Goal: Information Seeking & Learning: Learn about a topic

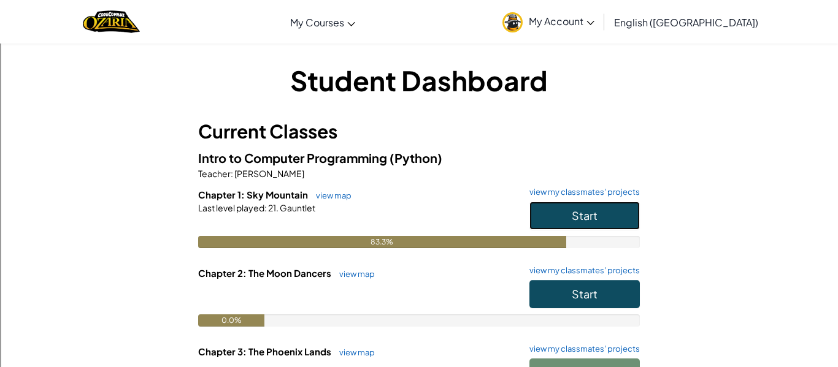
click at [569, 213] on button "Start" at bounding box center [584, 216] width 110 height 28
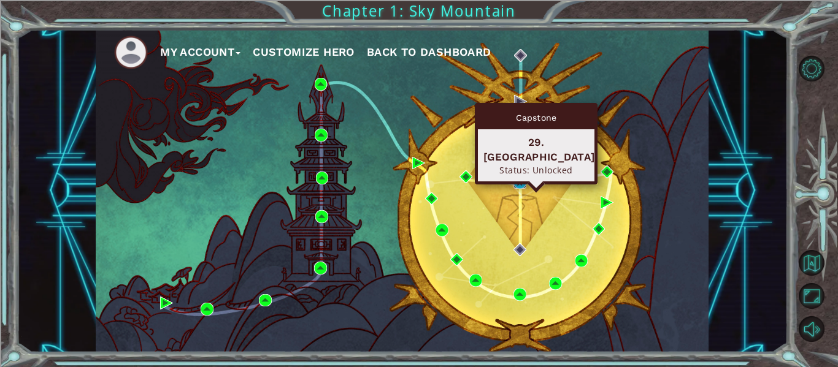
click at [517, 182] on img at bounding box center [519, 182] width 13 height 13
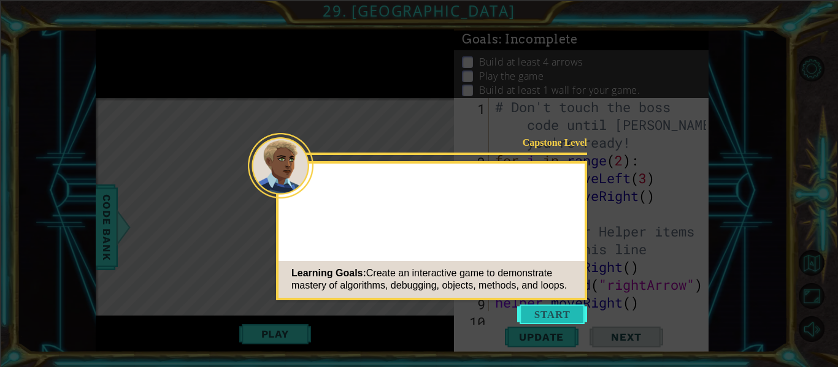
click at [555, 307] on button "Start" at bounding box center [552, 315] width 70 height 20
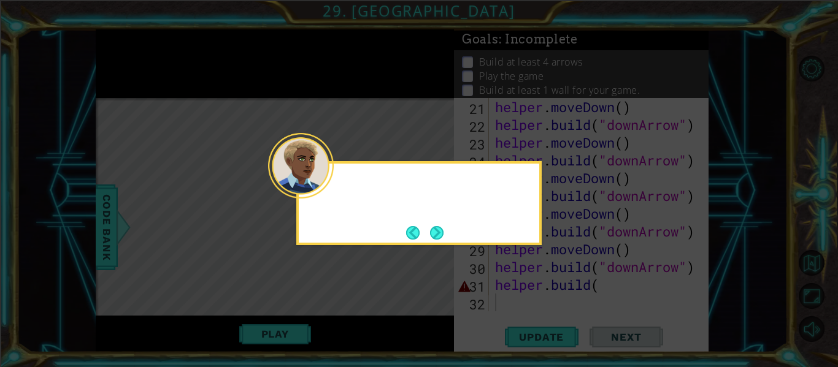
scroll to position [409, 0]
click at [442, 228] on button "Next" at bounding box center [436, 232] width 13 height 13
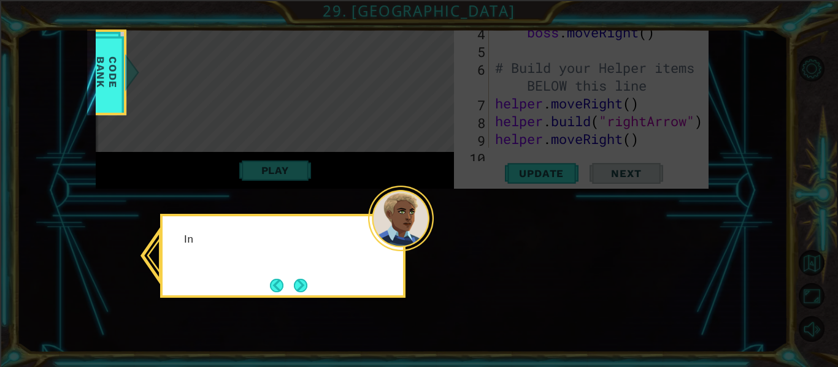
click at [442, 228] on icon at bounding box center [419, 183] width 838 height 367
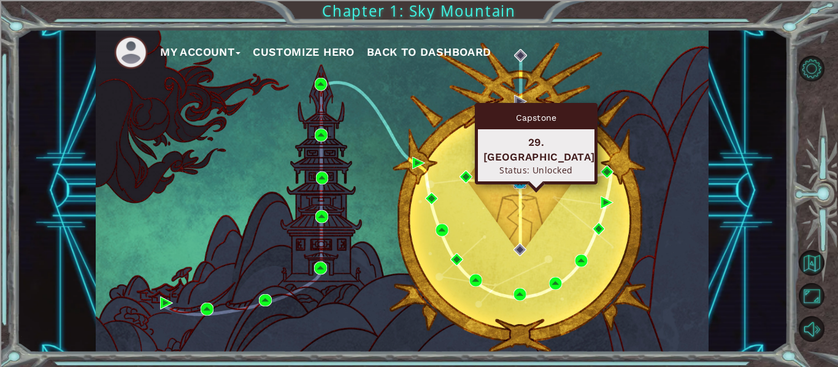
click at [520, 180] on img at bounding box center [519, 182] width 13 height 13
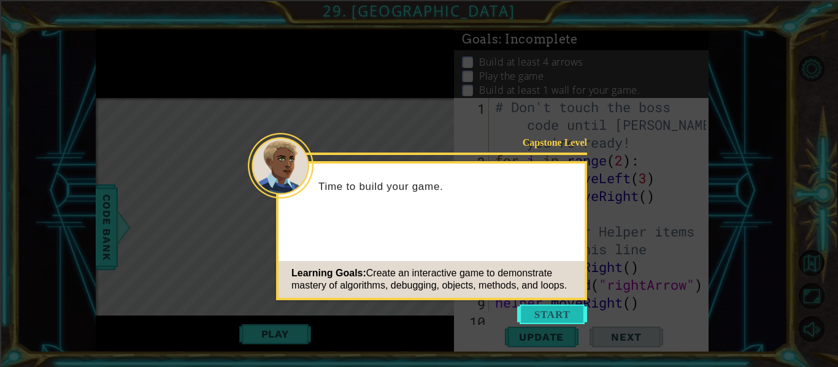
click at [563, 312] on button "Start" at bounding box center [552, 315] width 70 height 20
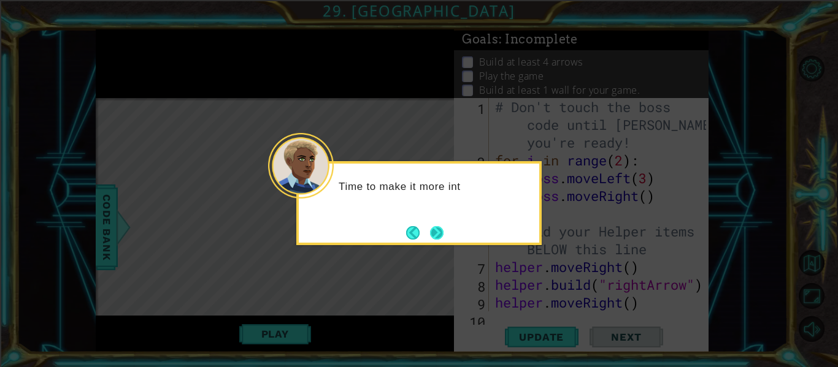
click at [442, 236] on button "Next" at bounding box center [436, 232] width 13 height 13
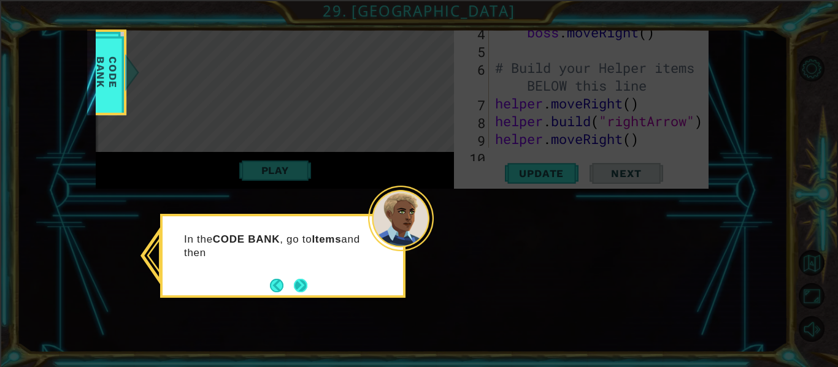
click at [305, 283] on button "Next" at bounding box center [300, 285] width 13 height 13
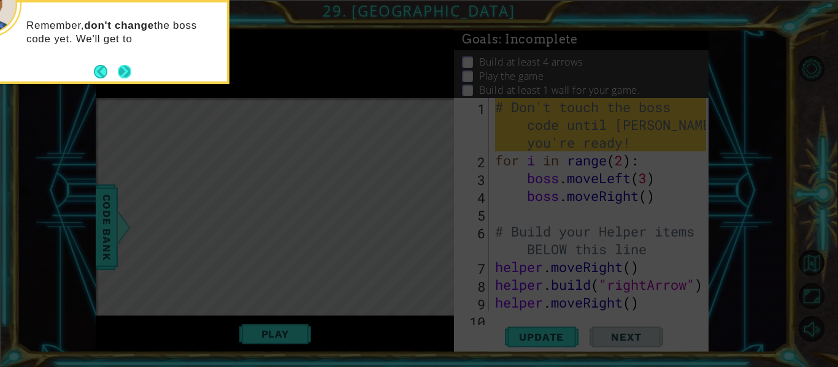
click at [123, 74] on button "Next" at bounding box center [124, 71] width 13 height 13
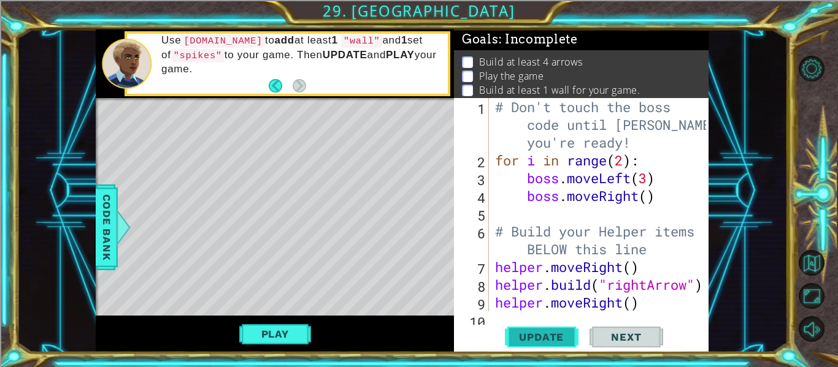
click at [529, 338] on span "Update" at bounding box center [541, 337] width 69 height 12
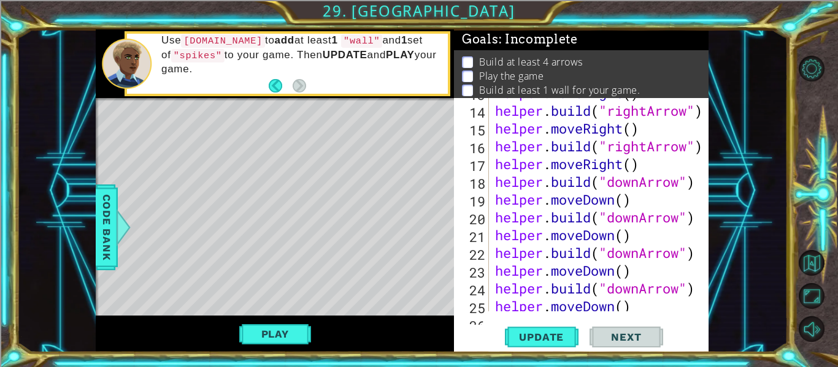
scroll to position [317, 0]
click at [556, 334] on span "Update" at bounding box center [541, 337] width 69 height 12
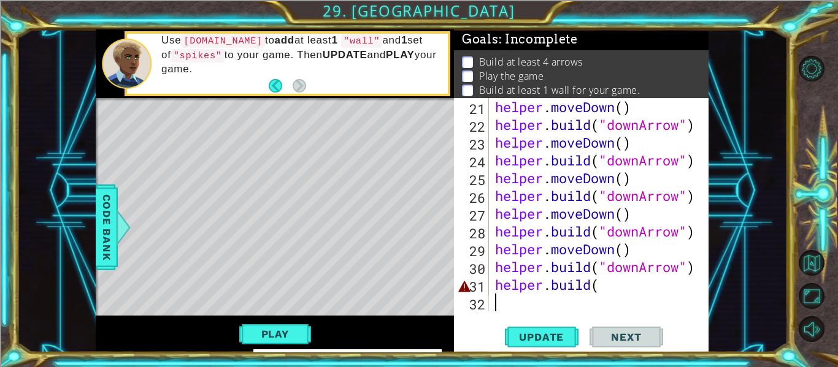
scroll to position [407, 0]
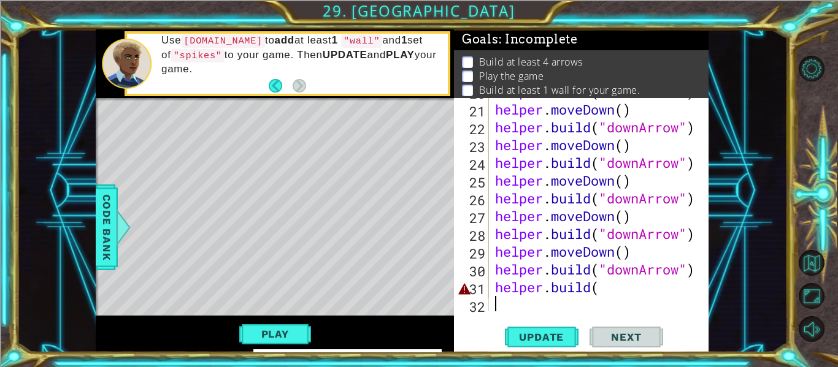
click at [617, 290] on div "helper . build ( "downArrow" ) helper . moveDown ( ) helper . build ( "downArro…" at bounding box center [603, 207] width 220 height 249
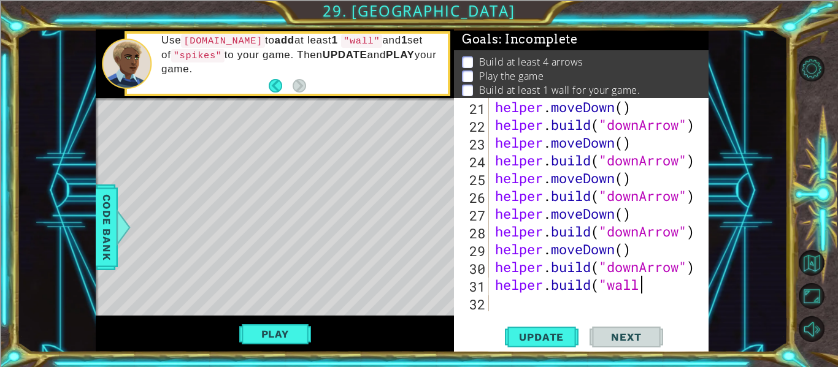
scroll to position [0, 6]
type textarea "[DOMAIN_NAME]("wall")"
click at [611, 307] on div "helper . moveDown ( ) helper . build ( "downArrow" ) helper . moveDown ( ) help…" at bounding box center [603, 222] width 220 height 249
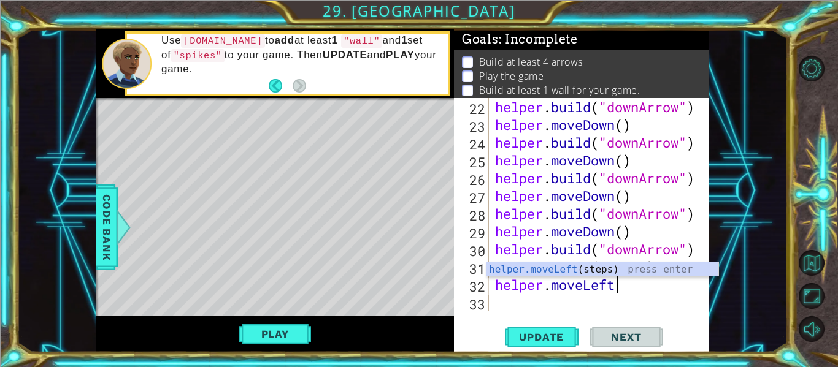
scroll to position [0, 6]
type textarea "helper.moveLeft()"
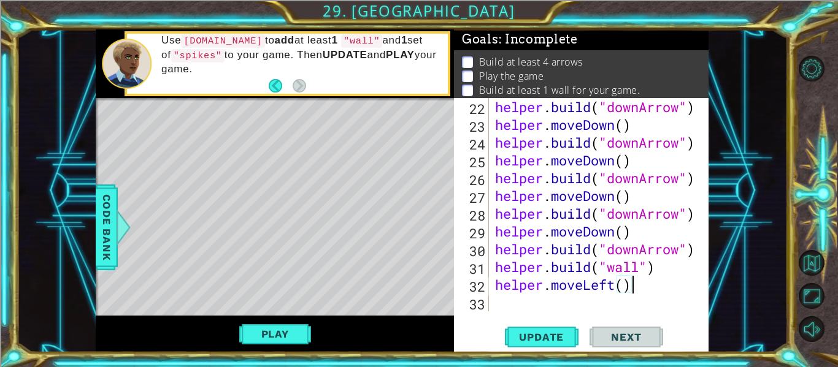
click at [573, 306] on div "helper . build ( "downArrow" ) helper . moveDown ( ) helper . build ( "downArro…" at bounding box center [603, 222] width 220 height 249
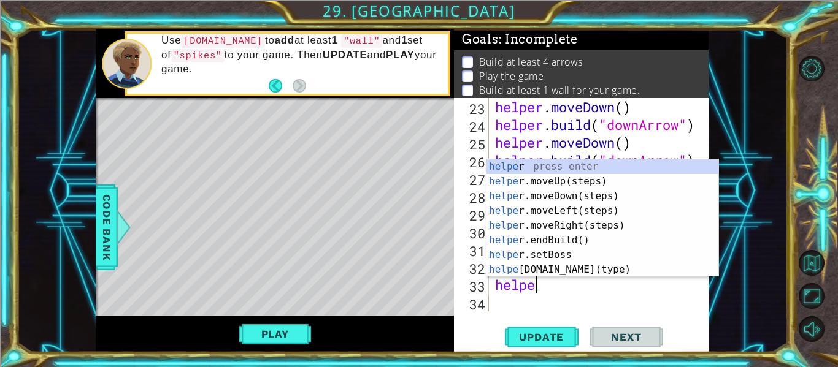
scroll to position [0, 2]
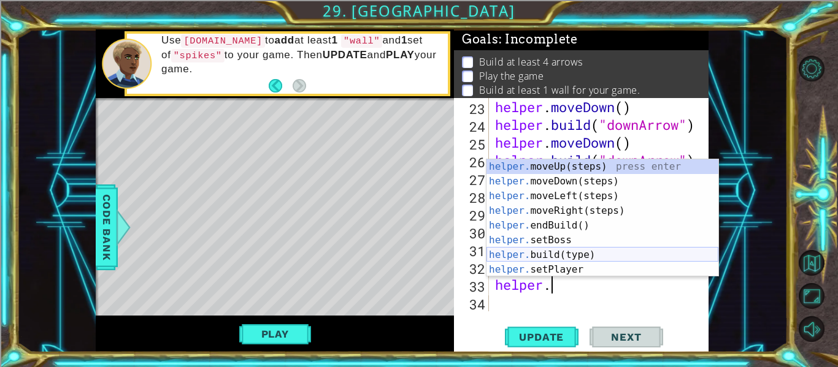
click at [579, 252] on div "helper. moveUp(steps) press enter helper. moveDown(steps) press enter helper. m…" at bounding box center [602, 233] width 232 height 147
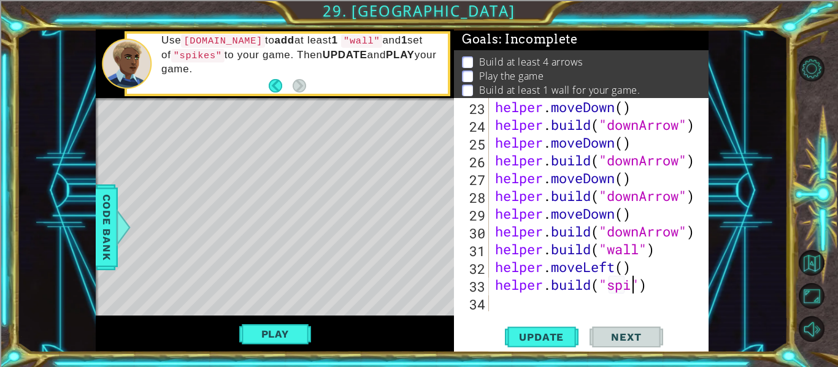
scroll to position [0, 7]
click at [512, 332] on span "Update" at bounding box center [541, 337] width 69 height 12
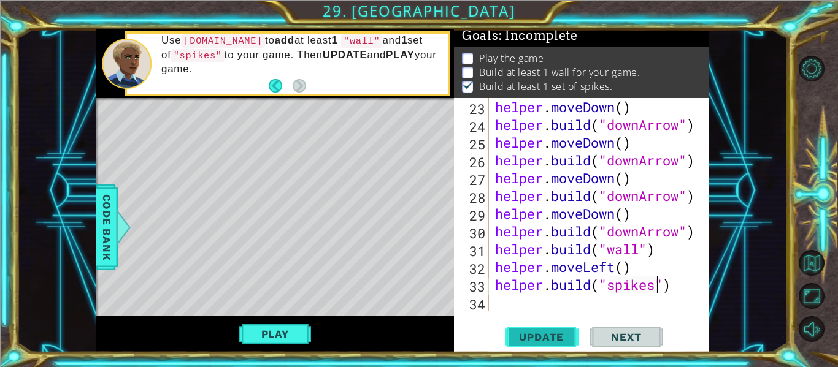
scroll to position [6, 0]
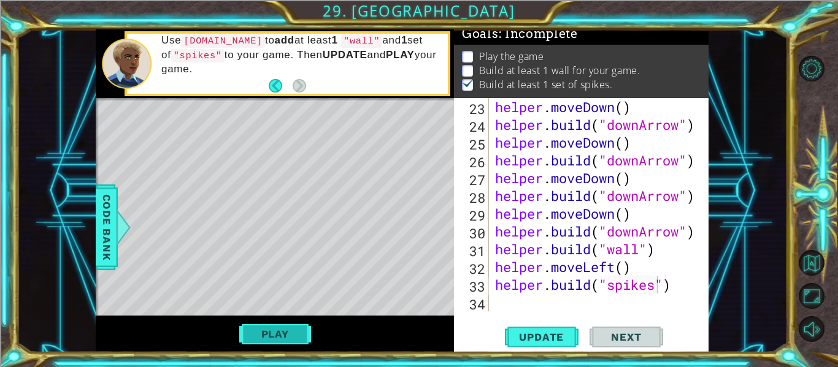
click at [297, 331] on button "Play" at bounding box center [275, 334] width 72 height 23
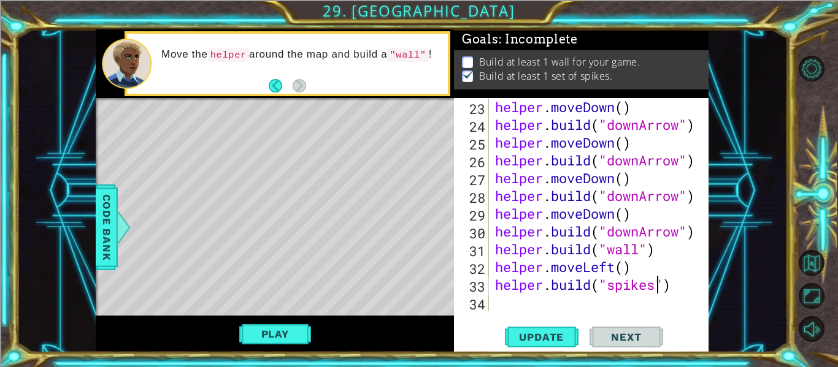
scroll to position [442, 0]
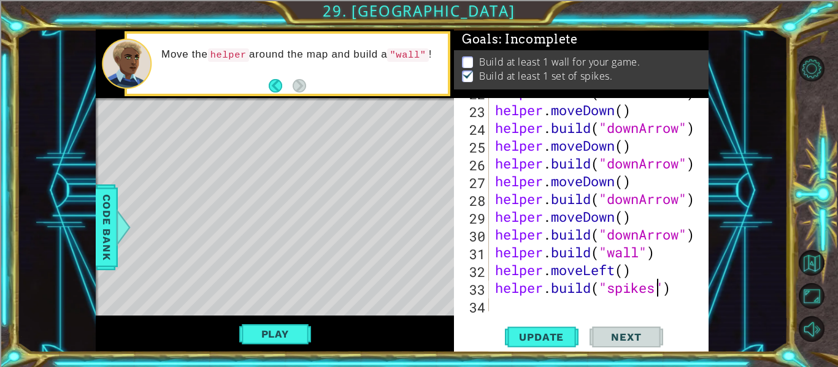
type textarea "[DOMAIN_NAME]("downArrow")"
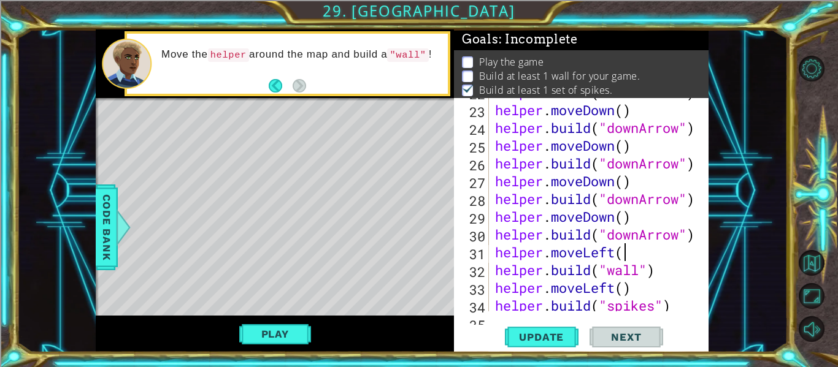
scroll to position [0, 6]
click at [626, 255] on div "helper . build ( "downArrow" ) helper . moveDown ( ) helper . build ( "downArro…" at bounding box center [603, 207] width 220 height 249
click at [555, 340] on span "Update" at bounding box center [541, 337] width 69 height 12
click at [291, 337] on button "Play" at bounding box center [275, 334] width 72 height 23
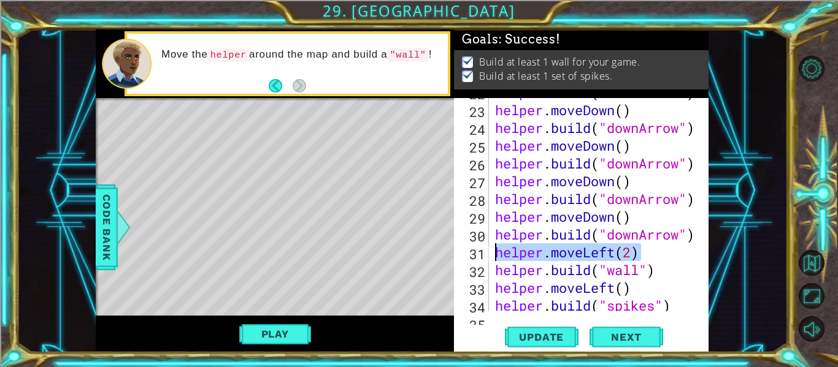
drag, startPoint x: 648, startPoint y: 249, endPoint x: 495, endPoint y: 253, distance: 153.4
click at [495, 253] on div "helper . build ( "downArrow" ) helper . moveDown ( ) helper . build ( "downArro…" at bounding box center [603, 207] width 220 height 249
click at [636, 253] on div "helper . build ( "downArrow" ) helper . moveDown ( ) helper . build ( "downArro…" at bounding box center [599, 204] width 213 height 213
click at [643, 258] on div "helper . build ( "downArrow" ) helper . moveDown ( ) helper . build ( "downArro…" at bounding box center [603, 207] width 220 height 249
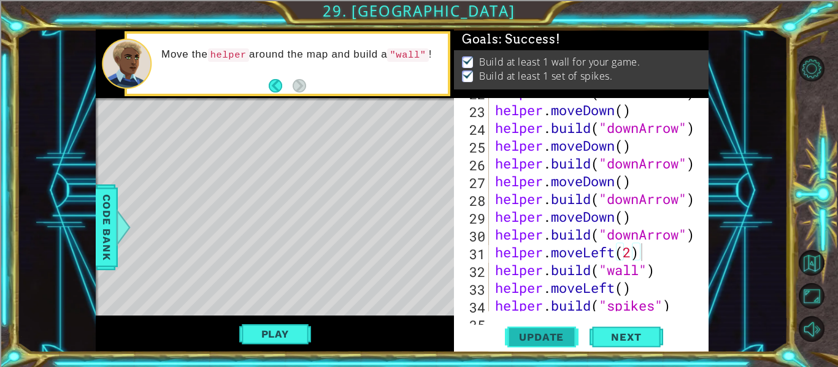
click at [560, 329] on button "Update" at bounding box center [542, 337] width 74 height 25
click at [607, 336] on span "Next" at bounding box center [626, 337] width 55 height 12
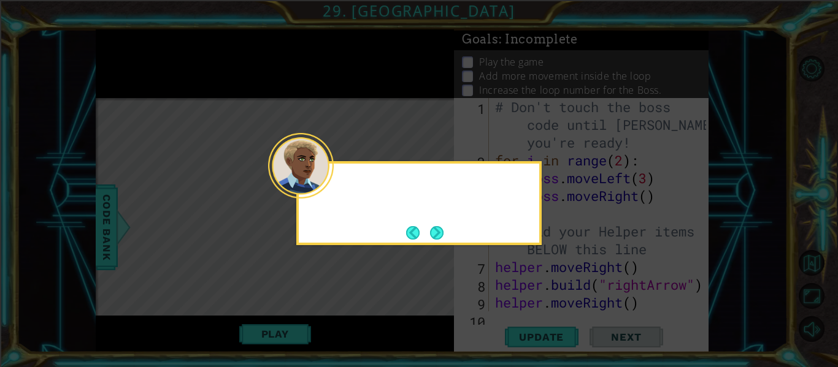
scroll to position [0, 0]
click at [437, 230] on button "Next" at bounding box center [436, 232] width 13 height 13
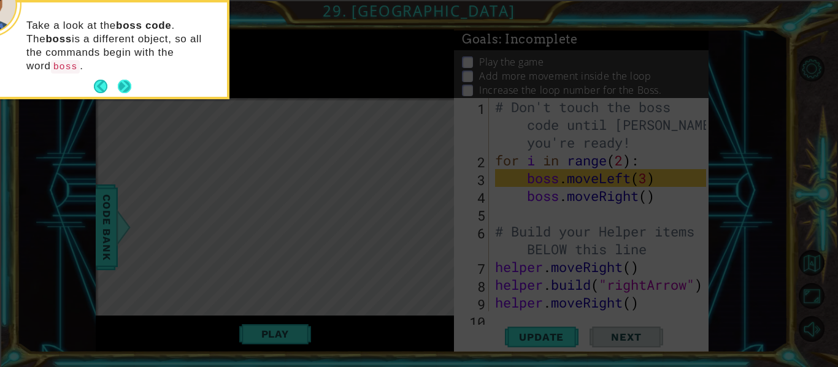
click at [121, 80] on button "Next" at bounding box center [124, 86] width 13 height 13
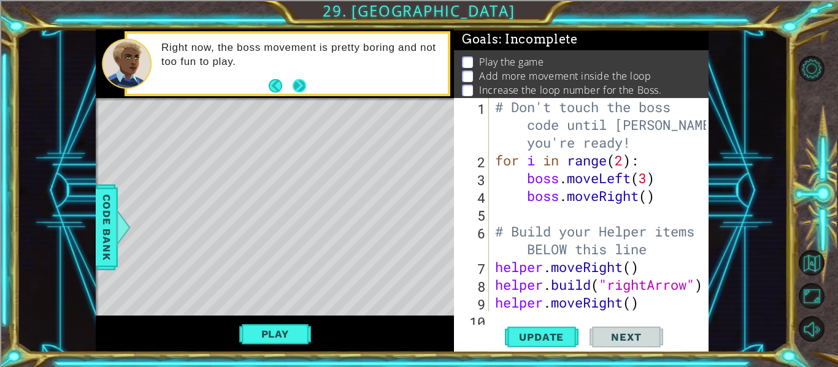
click at [297, 83] on button "Next" at bounding box center [299, 85] width 13 height 13
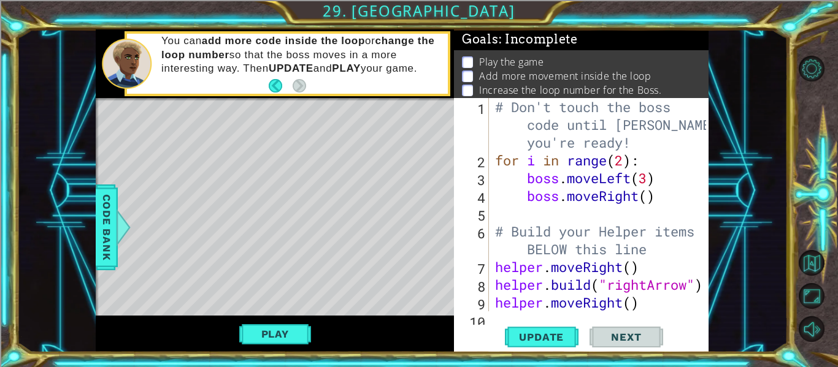
click at [667, 199] on div "# Don't touch the boss code until [PERSON_NAME] says you're ready! for i in ran…" at bounding box center [603, 240] width 220 height 285
type textarea "boss.moveRight()"
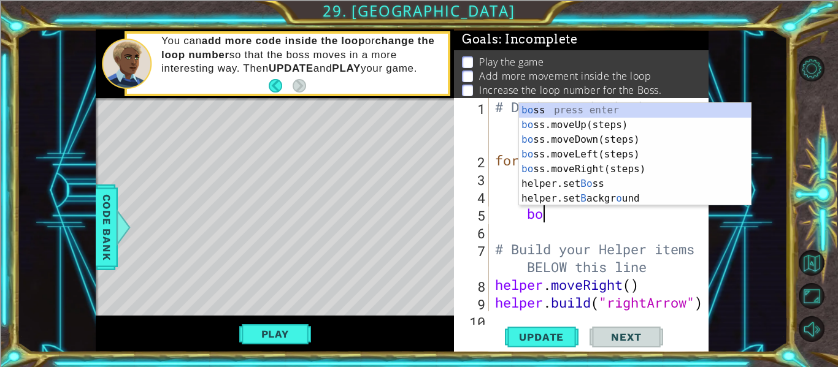
type textarea "boss"
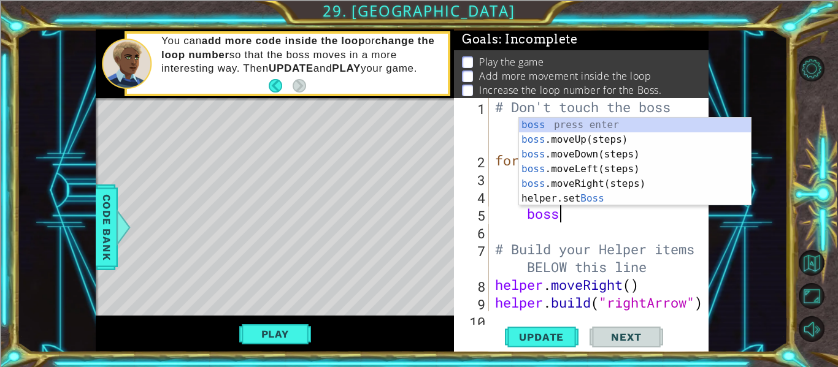
scroll to position [0, 2]
click at [647, 137] on div "boss press enter boss .moveUp(steps) press enter boss .moveDown(steps) press en…" at bounding box center [635, 177] width 232 height 118
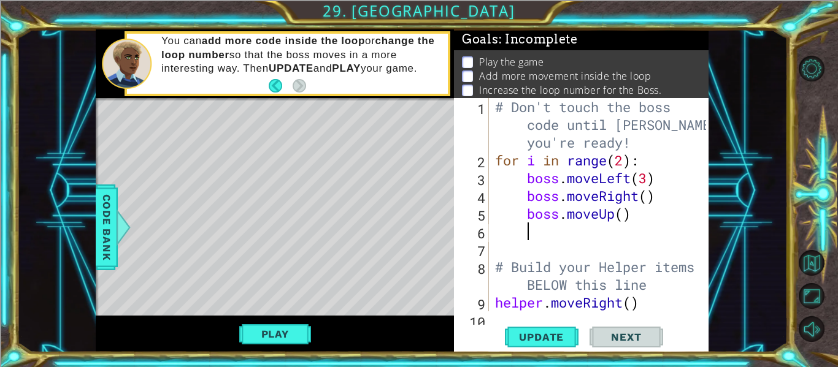
scroll to position [0, 1]
click at [623, 217] on div "# Don't touch the boss code until [PERSON_NAME] says you're ready! for i in ran…" at bounding box center [603, 240] width 220 height 285
click at [563, 329] on button "Update" at bounding box center [542, 337] width 74 height 25
click at [274, 331] on button "Play" at bounding box center [275, 334] width 72 height 23
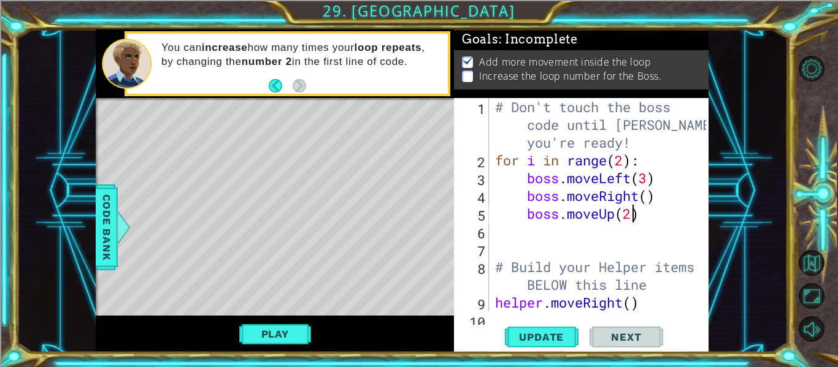
click at [627, 163] on div "# Don't touch the boss code until [PERSON_NAME] says you're ready! for i in ran…" at bounding box center [603, 240] width 220 height 285
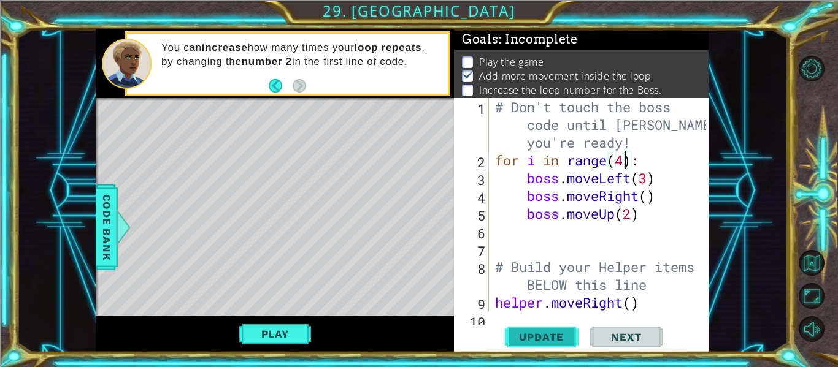
type textarea "for i in range(4):"
click at [567, 334] on span "Update" at bounding box center [541, 337] width 69 height 12
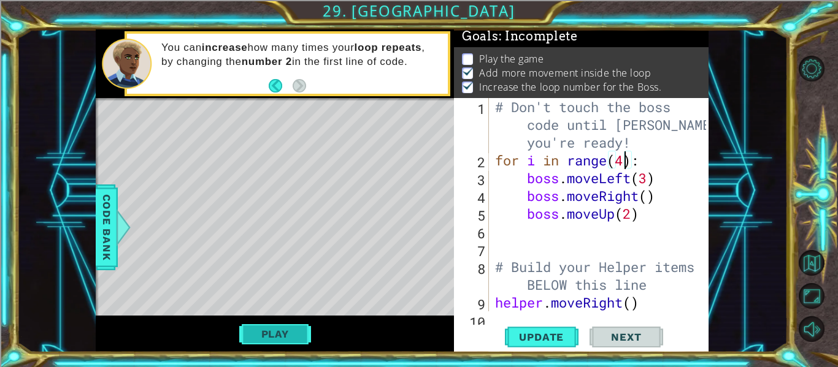
click at [274, 332] on button "Play" at bounding box center [275, 334] width 72 height 23
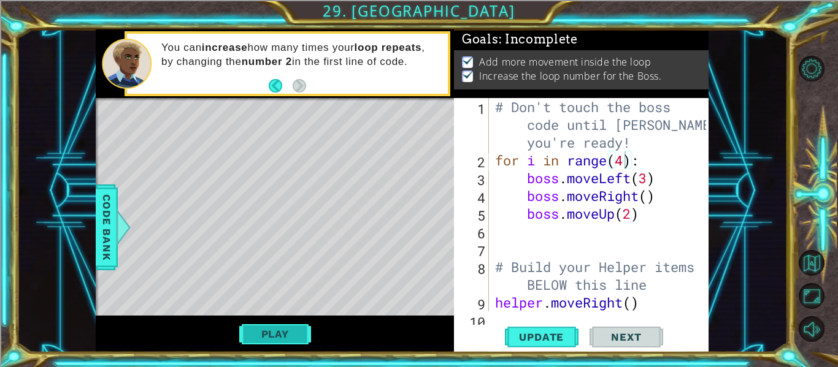
scroll to position [0, 0]
click at [621, 340] on span "Next" at bounding box center [626, 337] width 55 height 12
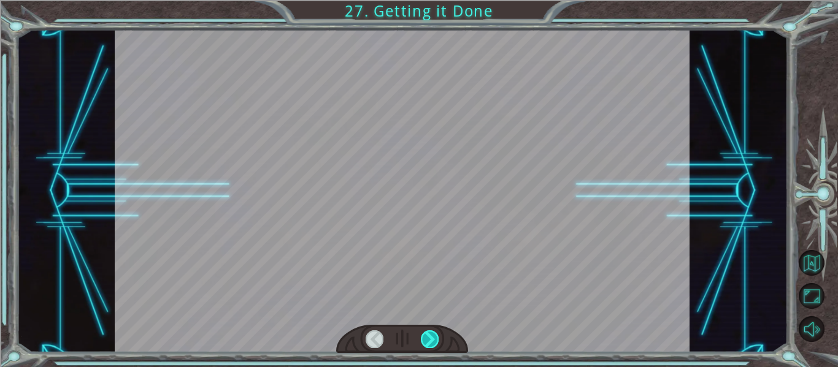
click at [429, 344] on div at bounding box center [430, 339] width 18 height 17
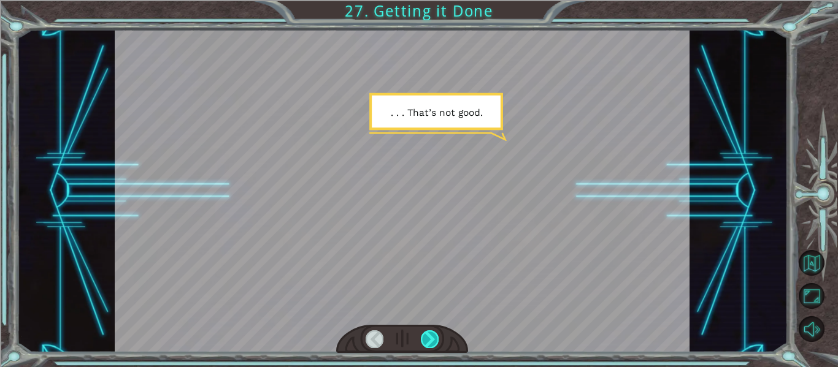
click at [429, 344] on div at bounding box center [430, 339] width 18 height 17
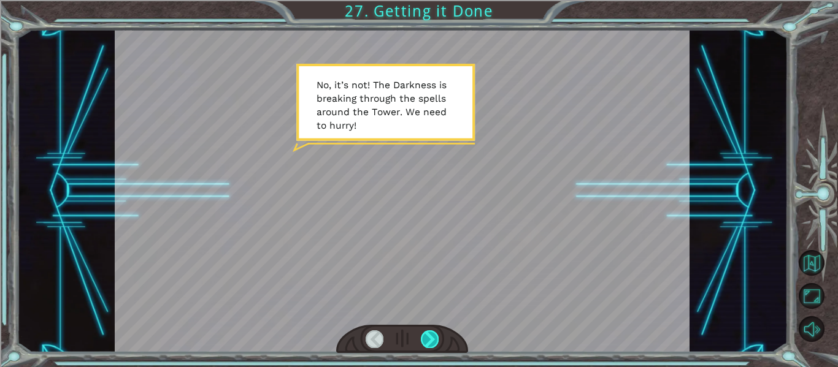
click at [429, 344] on div at bounding box center [430, 339] width 18 height 17
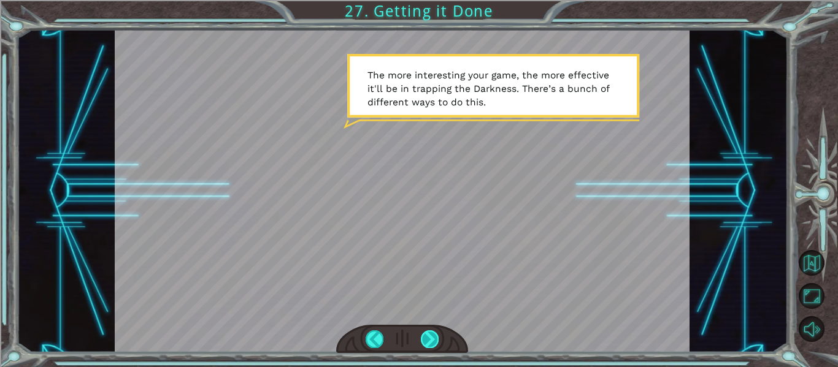
click at [429, 344] on div at bounding box center [430, 339] width 18 height 17
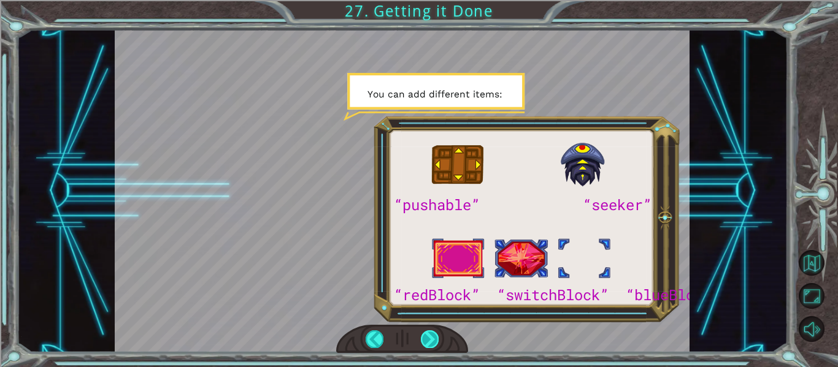
click at [429, 344] on div at bounding box center [430, 339] width 18 height 17
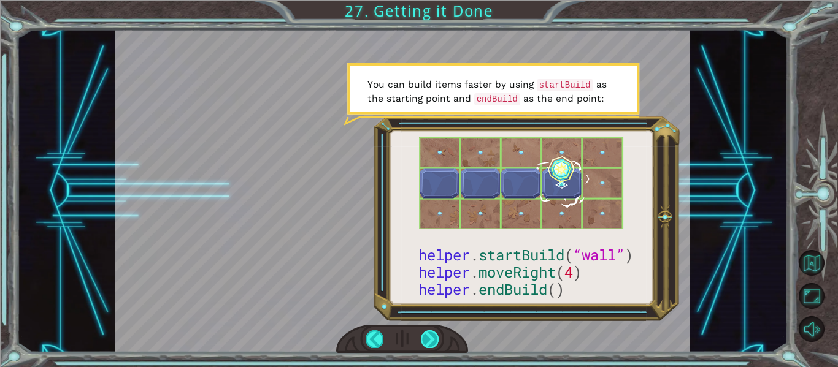
click at [429, 344] on div at bounding box center [430, 339] width 18 height 17
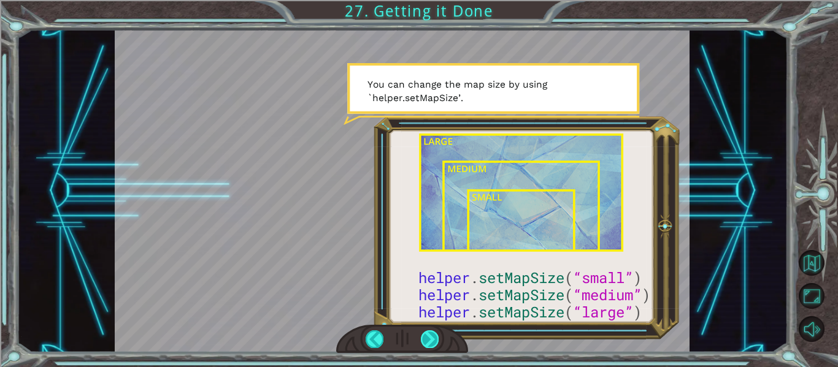
click at [427, 342] on div at bounding box center [430, 339] width 18 height 17
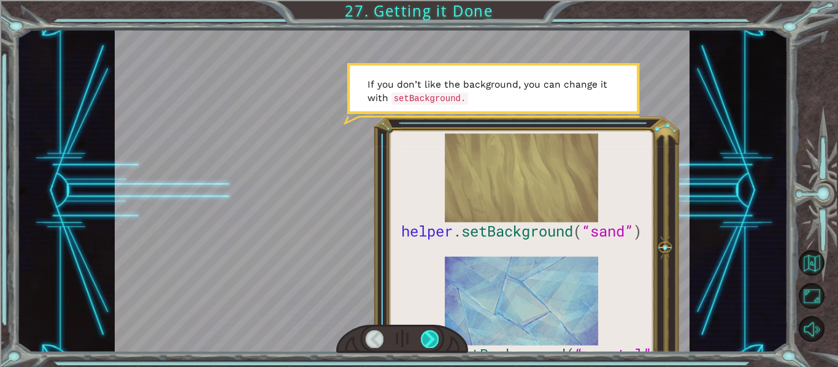
click at [433, 338] on div at bounding box center [430, 339] width 18 height 17
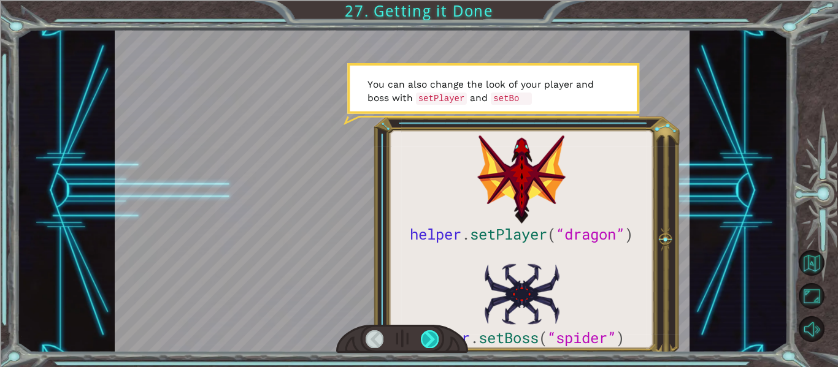
click at [433, 338] on div at bounding box center [430, 339] width 18 height 17
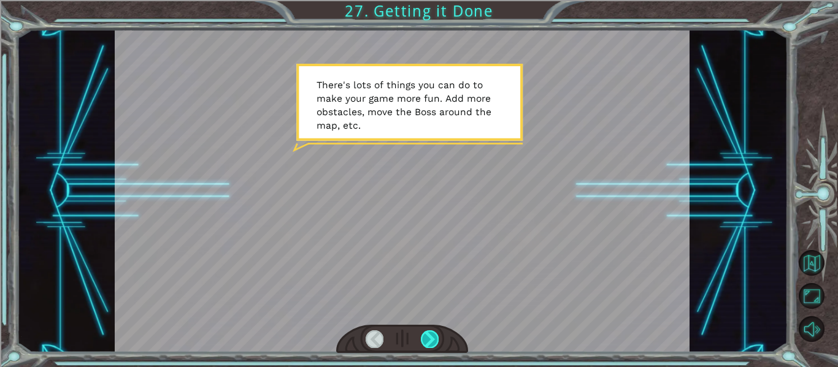
click at [433, 338] on div at bounding box center [430, 339] width 18 height 17
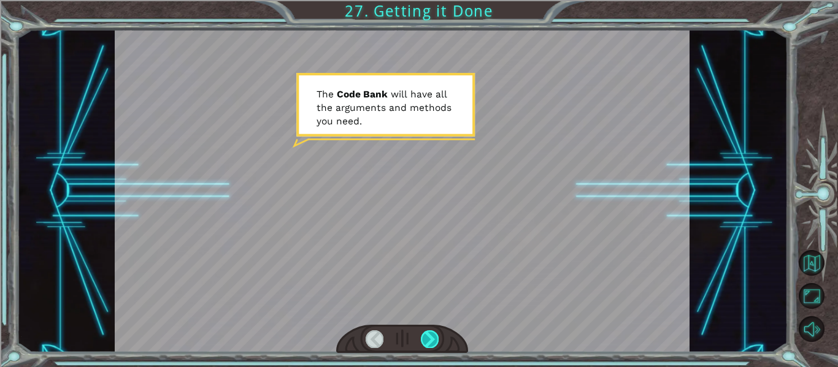
click at [433, 338] on div at bounding box center [430, 339] width 18 height 17
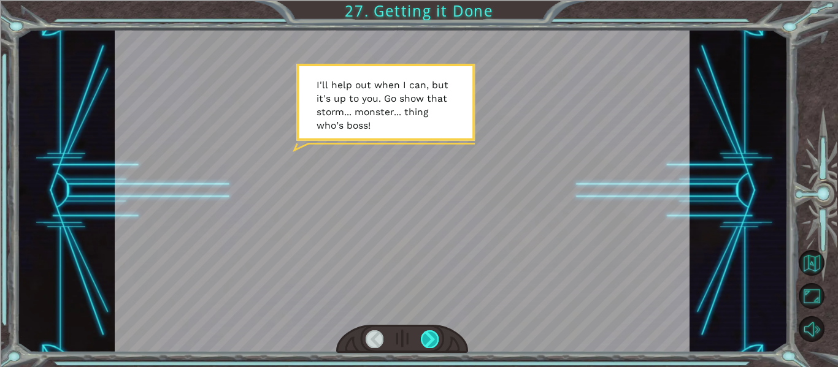
click at [433, 338] on div at bounding box center [430, 339] width 18 height 17
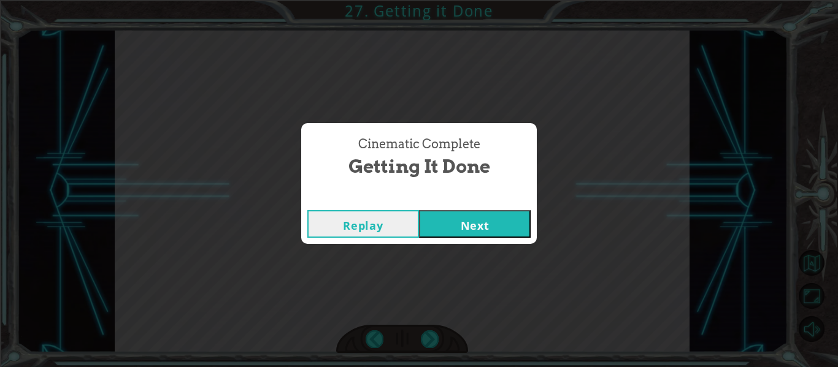
click at [492, 226] on button "Next" at bounding box center [475, 224] width 112 height 28
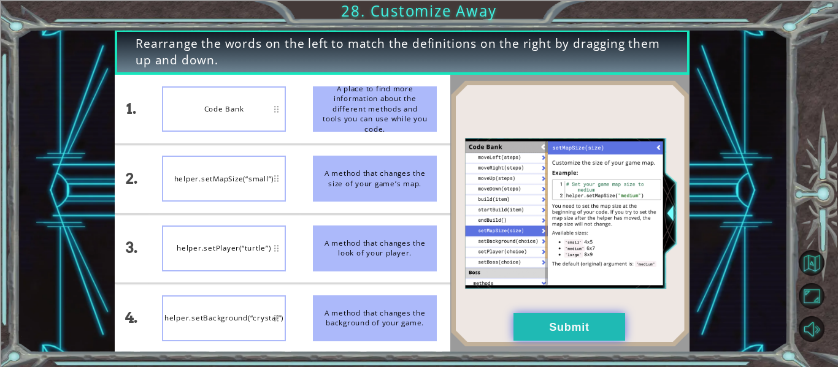
click at [563, 329] on button "Submit" at bounding box center [569, 327] width 112 height 28
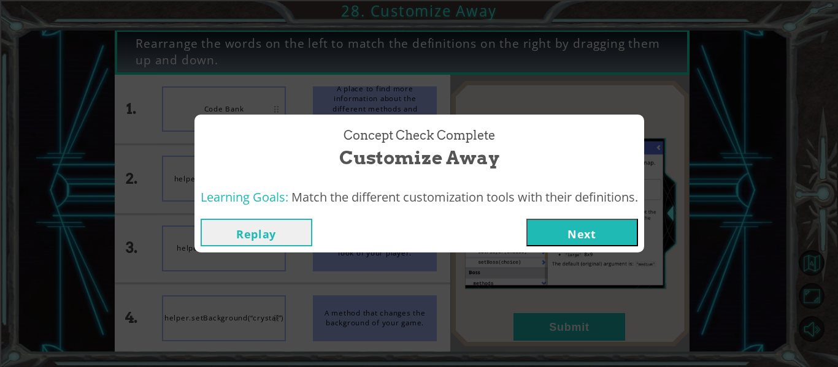
click at [581, 217] on div "Replay Next" at bounding box center [419, 233] width 450 height 40
click at [581, 229] on button "Next" at bounding box center [582, 233] width 112 height 28
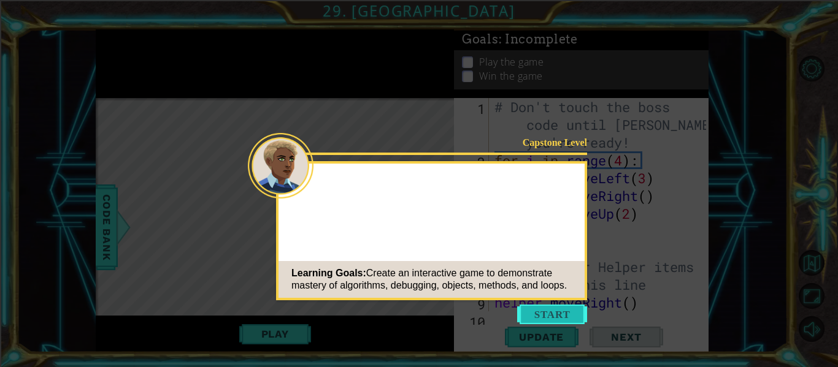
click at [549, 313] on button "Start" at bounding box center [552, 315] width 70 height 20
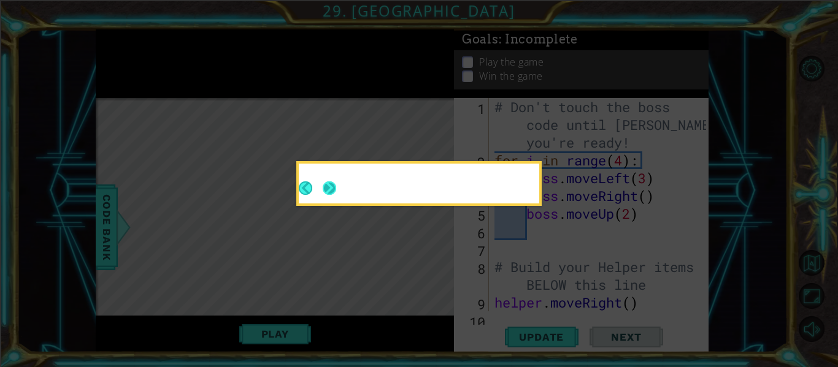
click at [327, 182] on button "Next" at bounding box center [329, 188] width 13 height 13
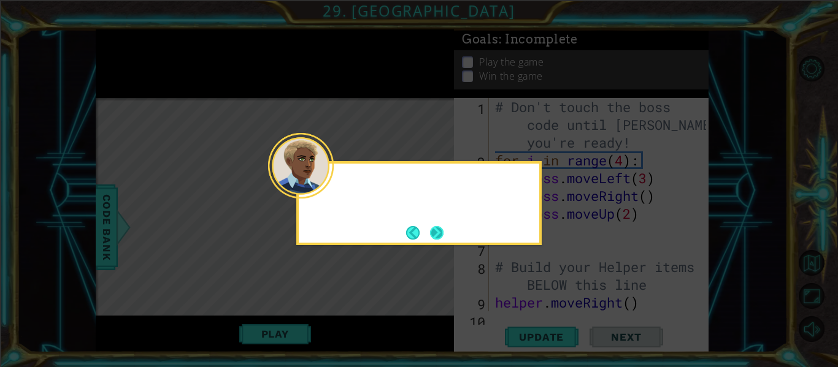
click at [329, 185] on div at bounding box center [301, 166] width 66 height 66
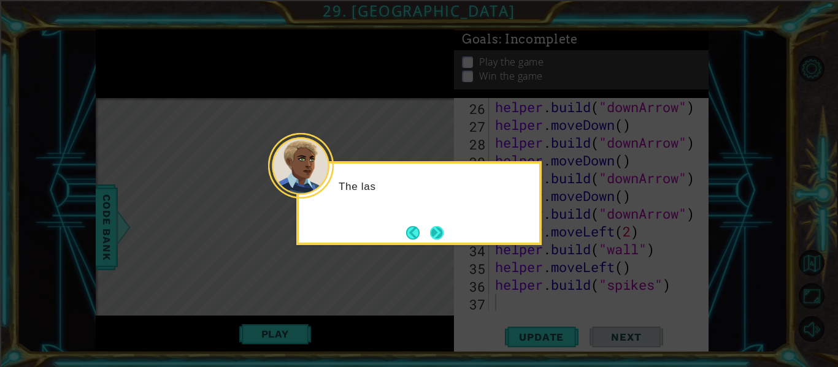
scroll to position [498, 0]
click at [434, 232] on button "Next" at bounding box center [436, 232] width 13 height 13
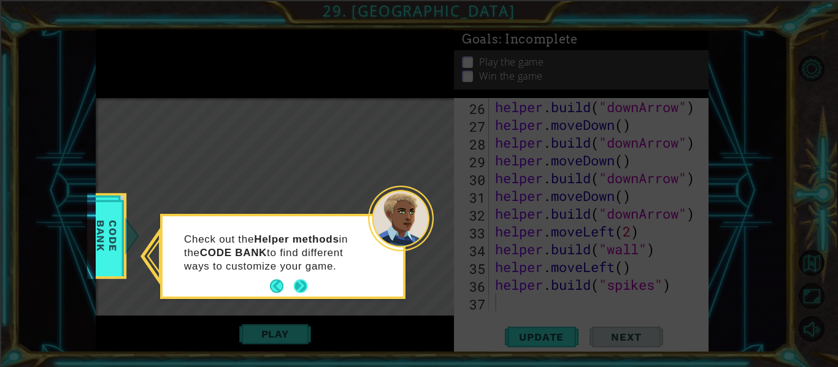
click at [301, 283] on button "Next" at bounding box center [300, 286] width 13 height 13
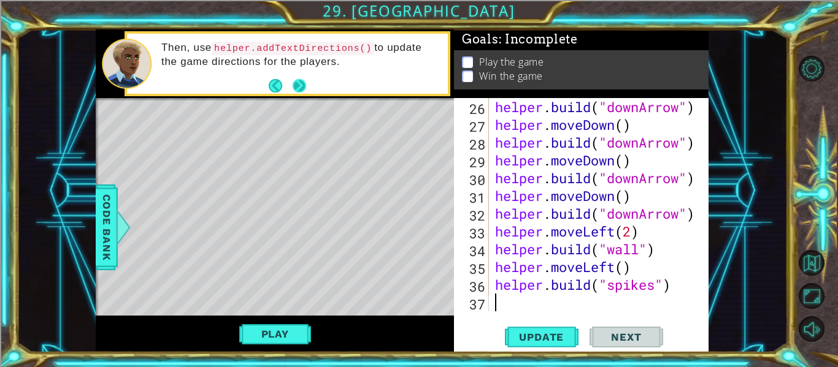
click at [294, 83] on button "Next" at bounding box center [299, 85] width 13 height 13
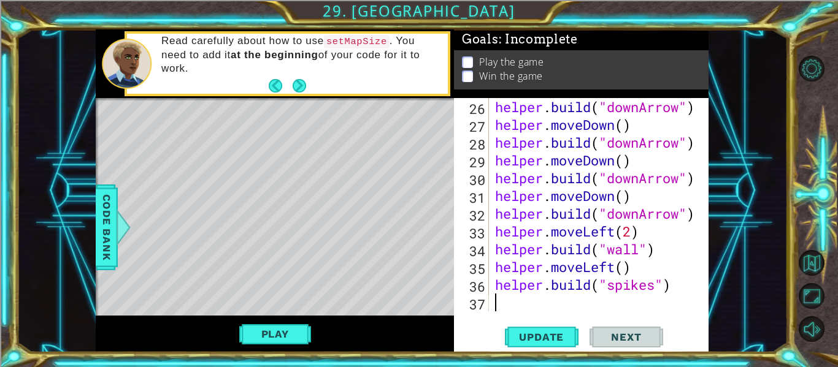
click at [294, 83] on button "Next" at bounding box center [299, 85] width 13 height 13
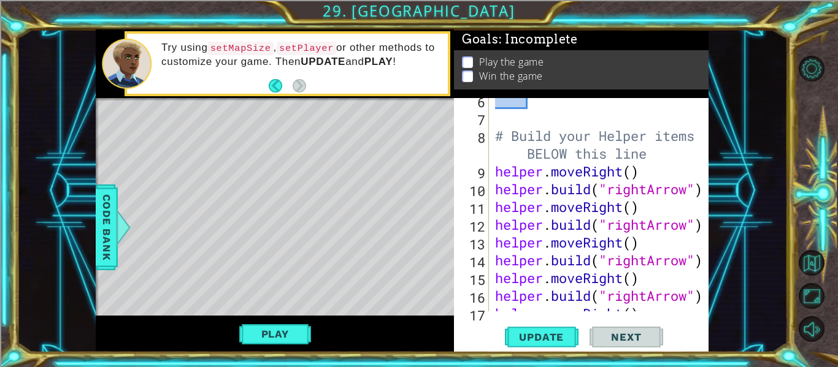
scroll to position [0, 0]
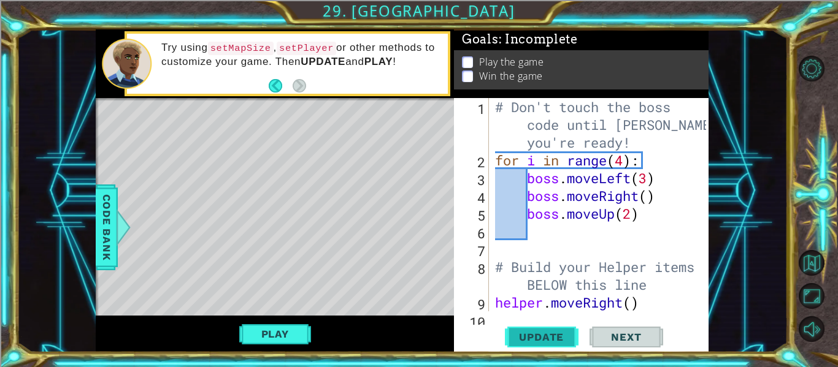
click at [562, 335] on span "Update" at bounding box center [541, 337] width 69 height 12
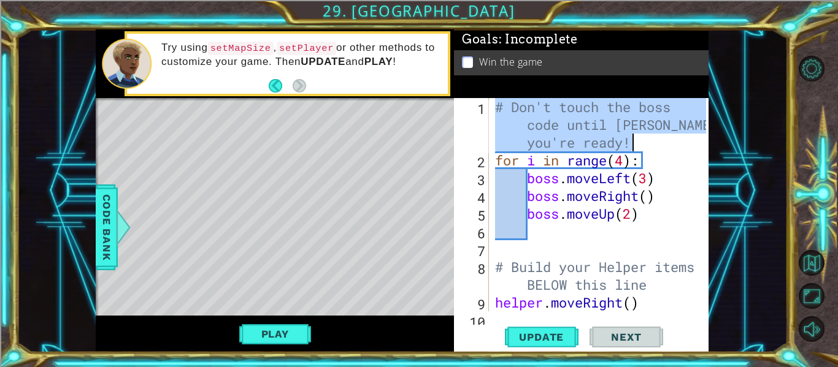
drag, startPoint x: 496, startPoint y: 109, endPoint x: 650, endPoint y: 144, distance: 157.9
click at [650, 144] on div "# Don't touch the boss code until [PERSON_NAME] says you're ready! for i in ran…" at bounding box center [603, 240] width 220 height 285
type textarea "# Don't touch the boss code until [PERSON_NAME] says you're ready!"
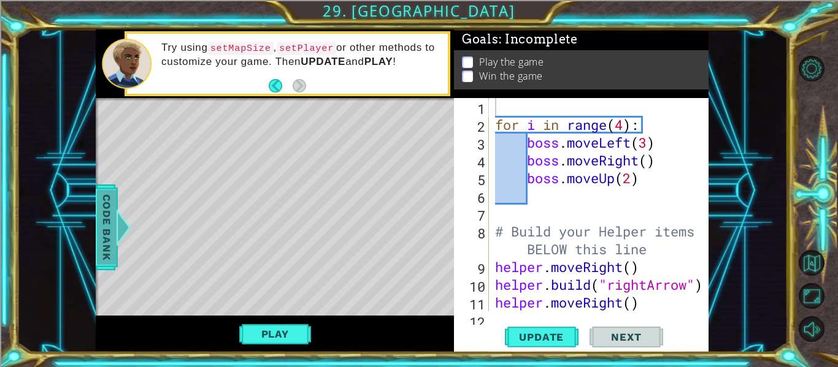
click at [106, 252] on span "Code Bank" at bounding box center [107, 227] width 20 height 75
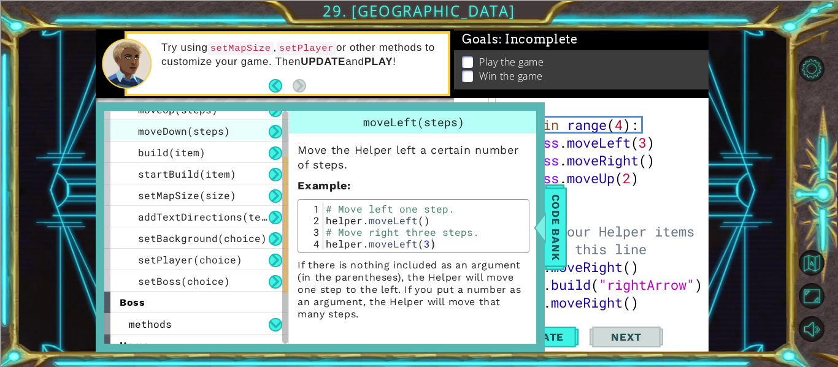
scroll to position [94, 0]
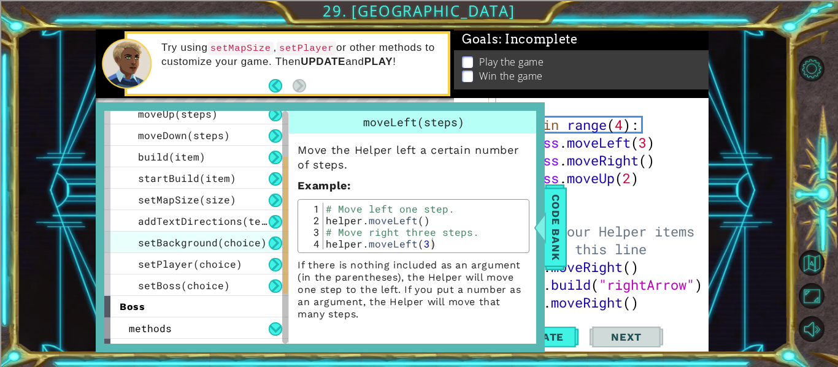
click at [222, 239] on span "setBackground(choice)" at bounding box center [202, 242] width 129 height 13
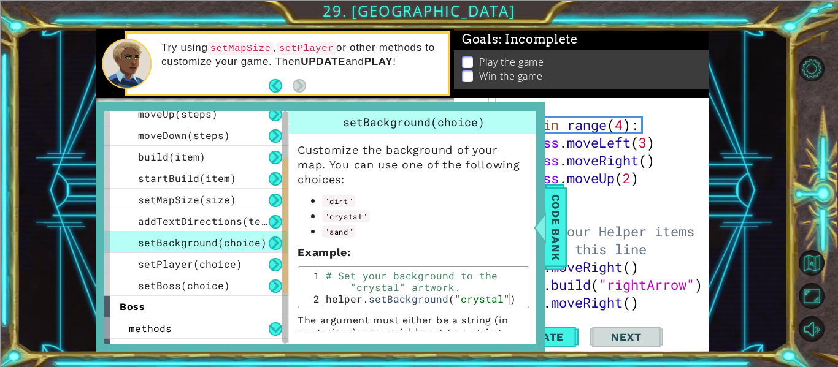
scroll to position [32, 0]
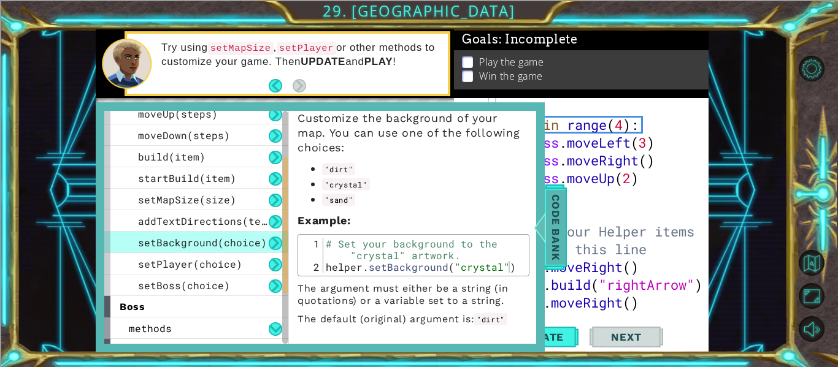
click at [559, 232] on span "Code Bank" at bounding box center [556, 227] width 20 height 75
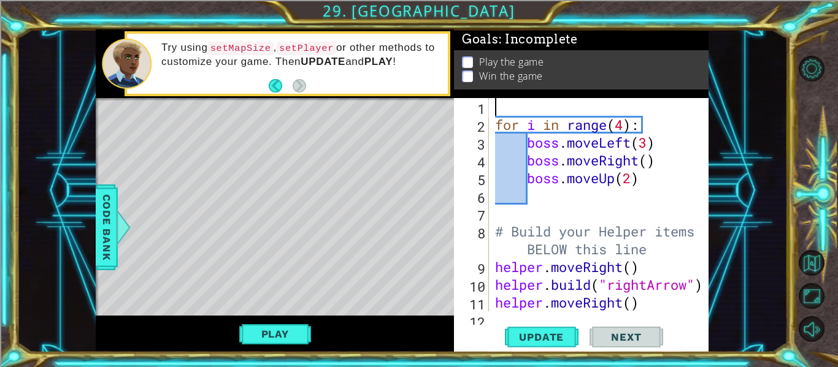
click at [529, 111] on div "for i in range ( 4 ) : boss . moveLeft ( 3 ) boss . moveRight ( ) boss . moveUp…" at bounding box center [603, 222] width 220 height 249
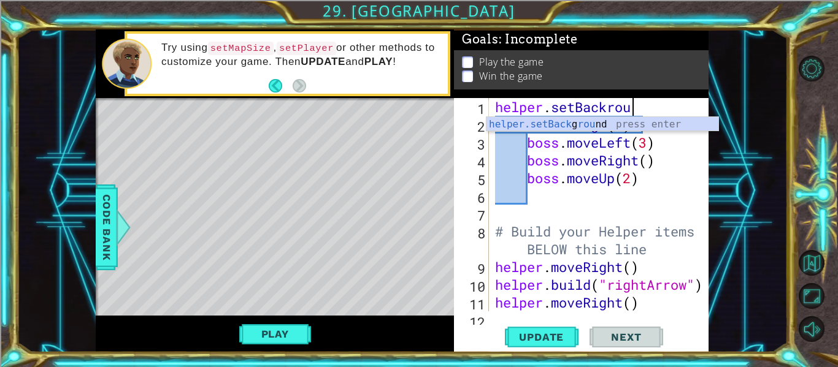
scroll to position [0, 6]
click at [547, 119] on div "helper.setBack g round press enter" at bounding box center [602, 139] width 232 height 44
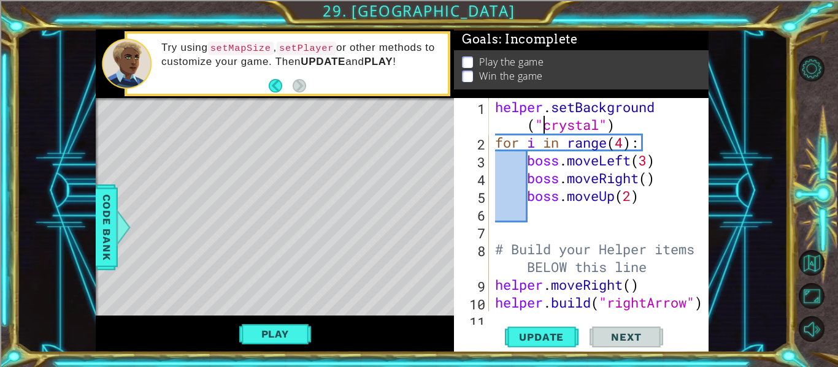
click at [599, 129] on div "helper . setBackground ( "crystal" ) for i in range ( 4 ) : boss . moveLeft ( 3…" at bounding box center [603, 231] width 220 height 267
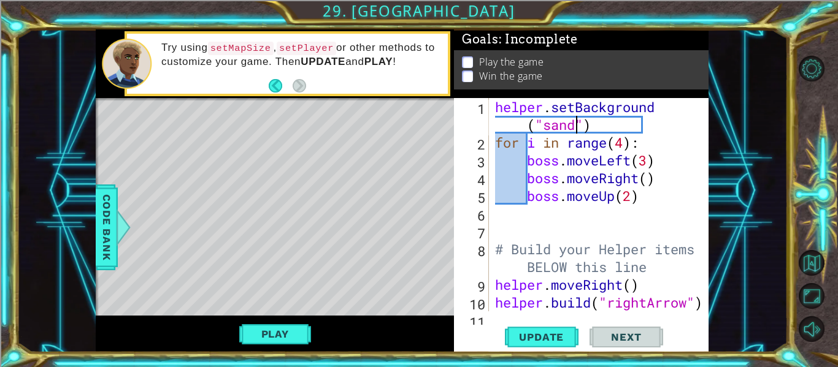
scroll to position [0, 10]
type textarea "helper.setBackground("sand")"
click at [565, 342] on span "Update" at bounding box center [541, 337] width 69 height 12
click at [264, 337] on button "Play" at bounding box center [275, 334] width 72 height 23
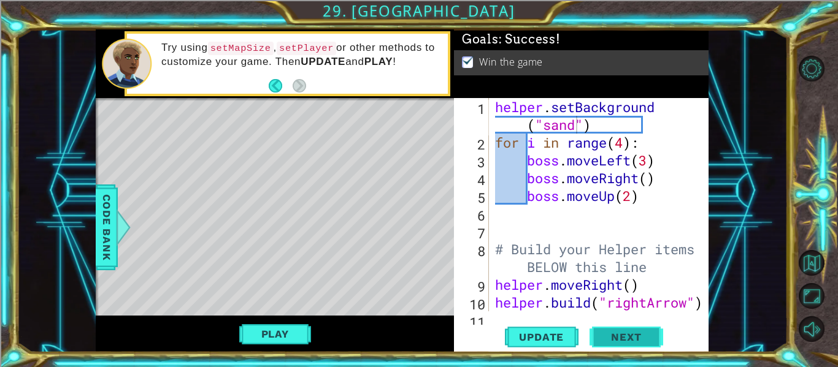
click at [605, 337] on span "Next" at bounding box center [626, 337] width 55 height 12
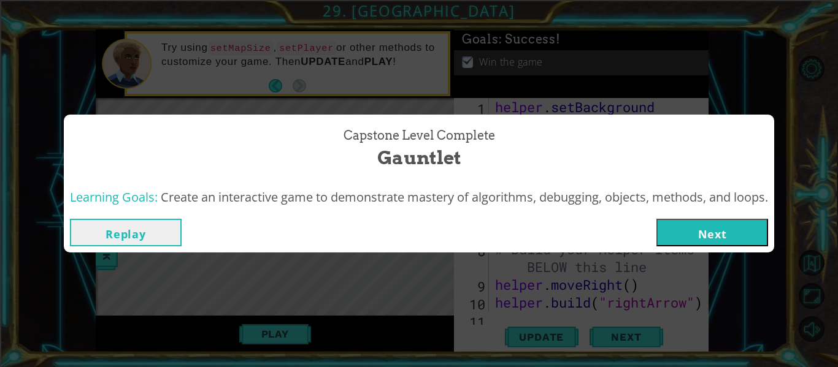
click at [715, 233] on button "Next" at bounding box center [712, 233] width 112 height 28
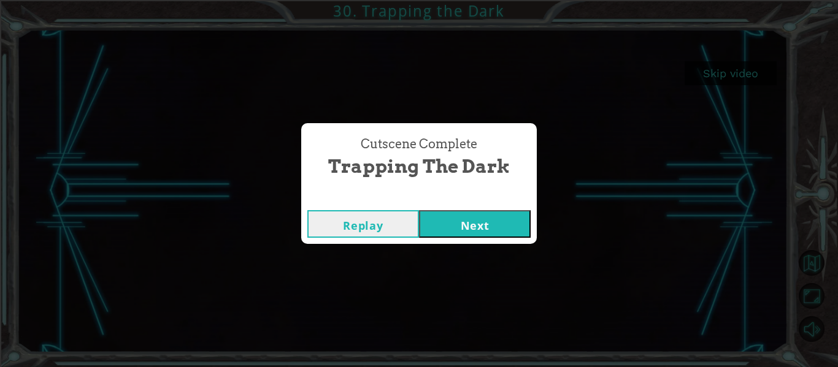
click at [485, 216] on button "Next" at bounding box center [475, 224] width 112 height 28
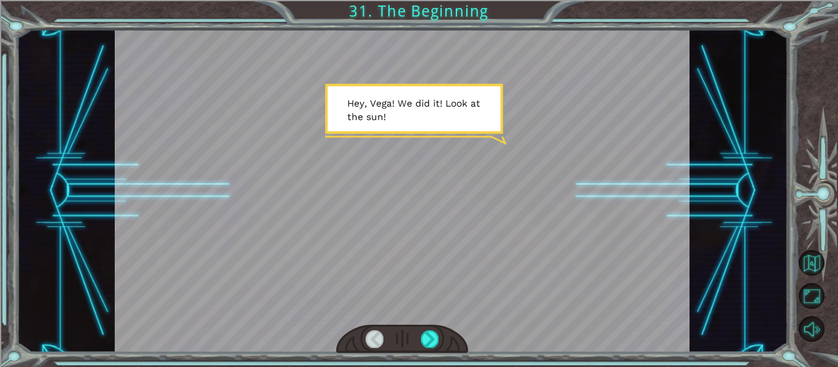
click at [427, 326] on div at bounding box center [402, 339] width 133 height 29
click at [429, 339] on div at bounding box center [430, 339] width 18 height 17
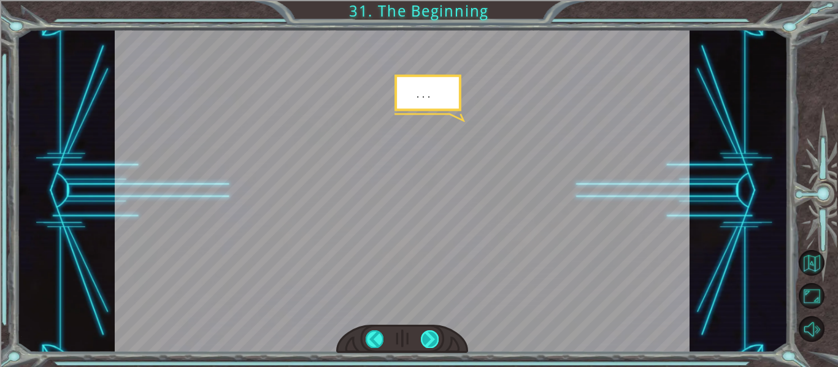
click at [429, 339] on div at bounding box center [430, 339] width 18 height 17
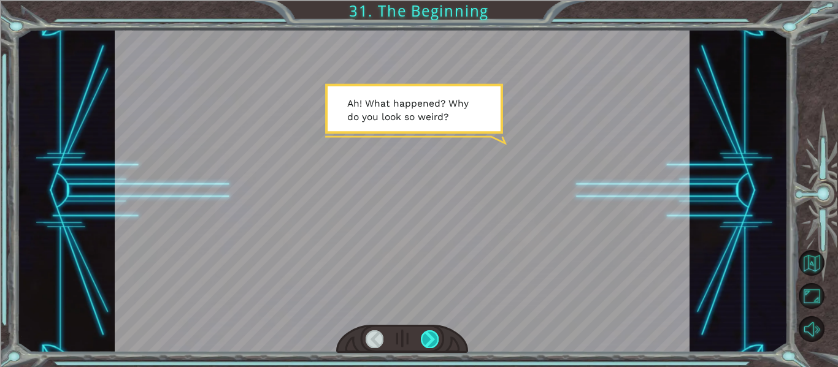
click at [429, 339] on div at bounding box center [430, 339] width 18 height 17
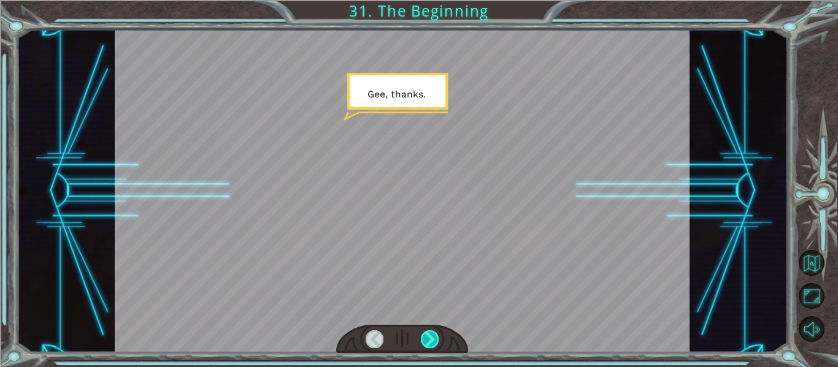
click at [429, 339] on div at bounding box center [430, 339] width 18 height 17
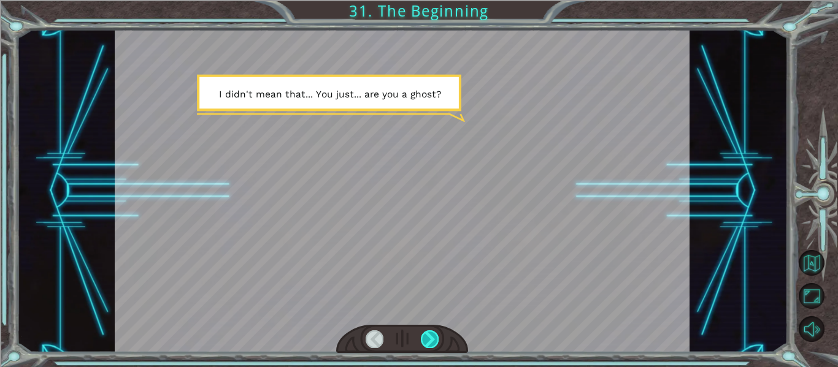
click at [429, 339] on div at bounding box center [430, 339] width 18 height 17
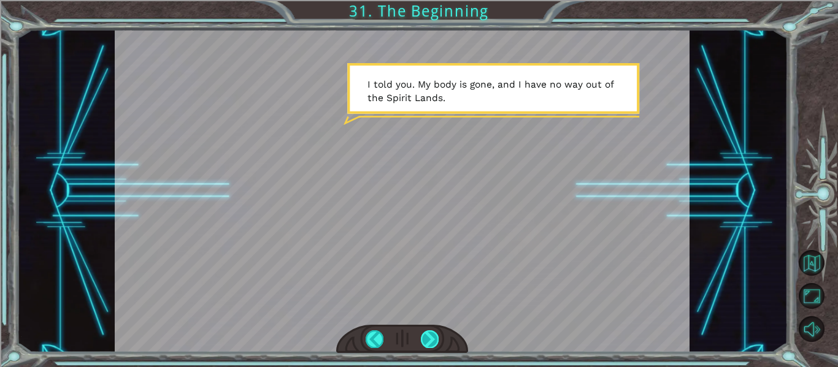
click at [429, 339] on div at bounding box center [430, 339] width 18 height 17
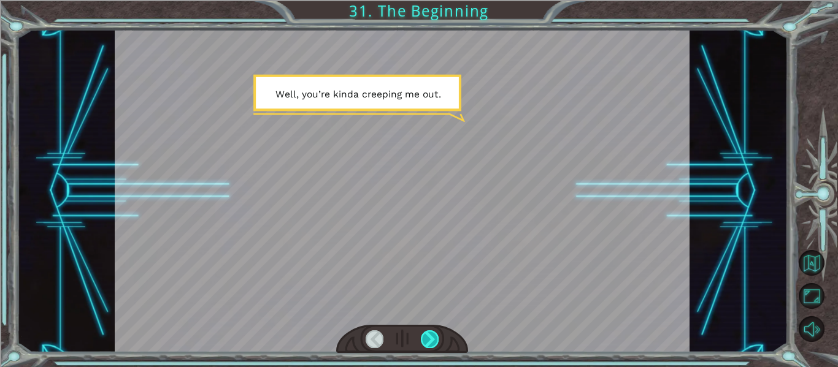
click at [429, 339] on div at bounding box center [430, 339] width 18 height 17
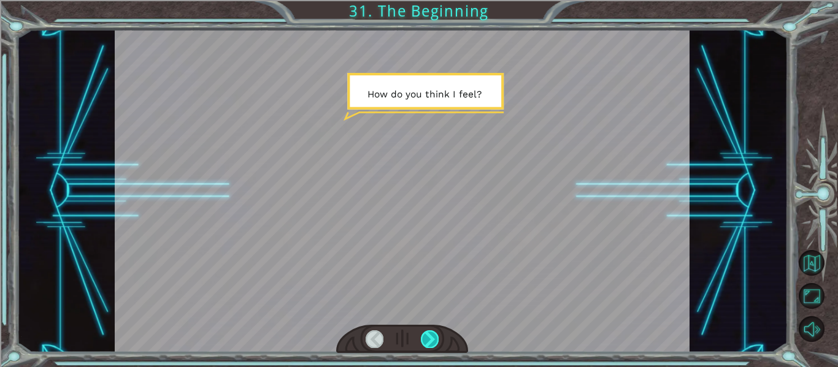
click at [429, 339] on div at bounding box center [430, 339] width 18 height 17
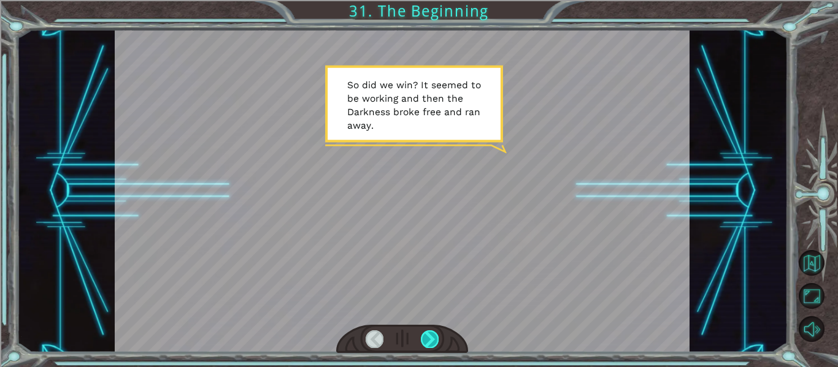
click at [429, 339] on div at bounding box center [430, 339] width 18 height 17
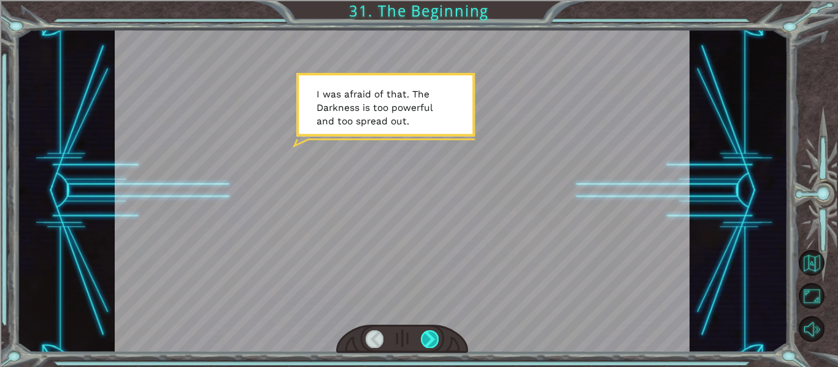
click at [429, 339] on div at bounding box center [430, 339] width 18 height 17
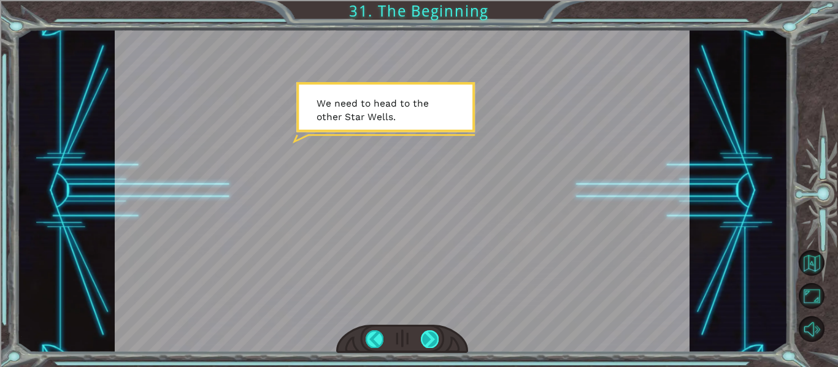
click at [429, 339] on div at bounding box center [430, 339] width 18 height 17
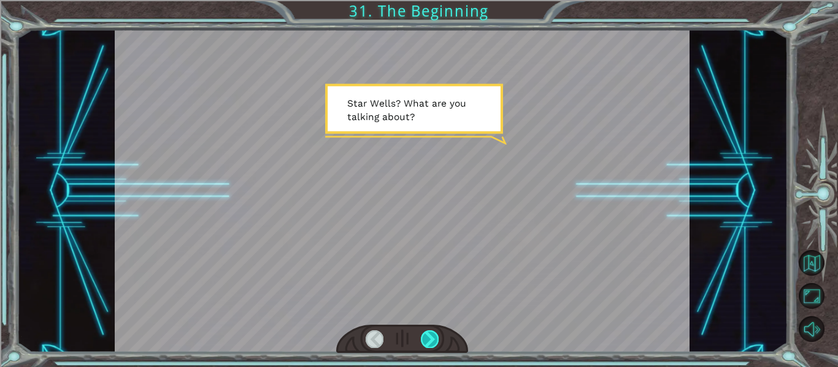
click at [429, 339] on div at bounding box center [430, 339] width 18 height 17
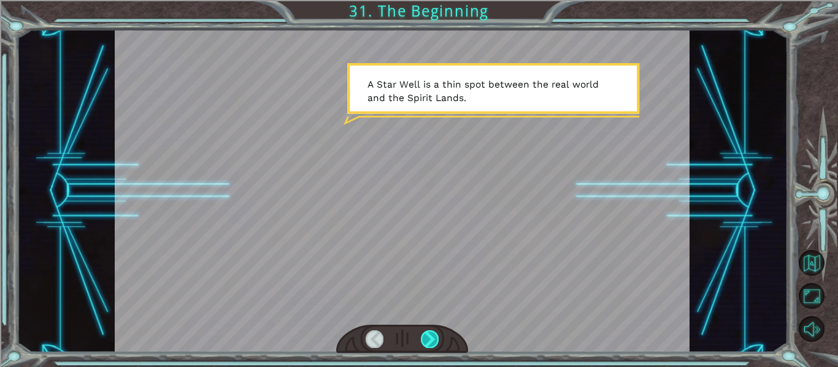
click at [429, 339] on div at bounding box center [430, 339] width 18 height 17
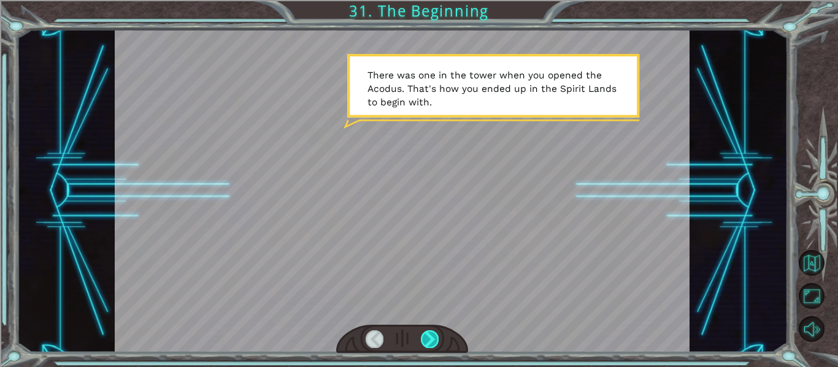
click at [429, 339] on div at bounding box center [430, 339] width 18 height 17
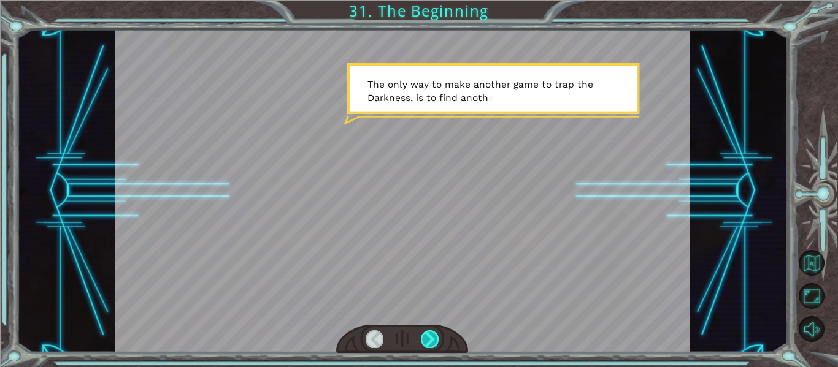
click at [429, 339] on div at bounding box center [430, 339] width 18 height 17
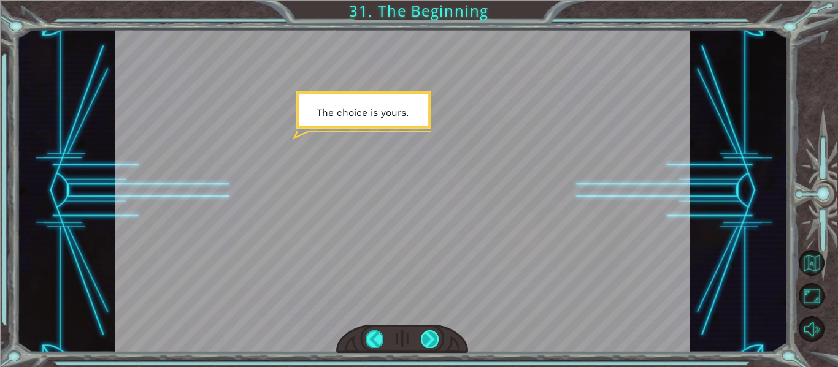
click at [428, 337] on div at bounding box center [430, 339] width 18 height 17
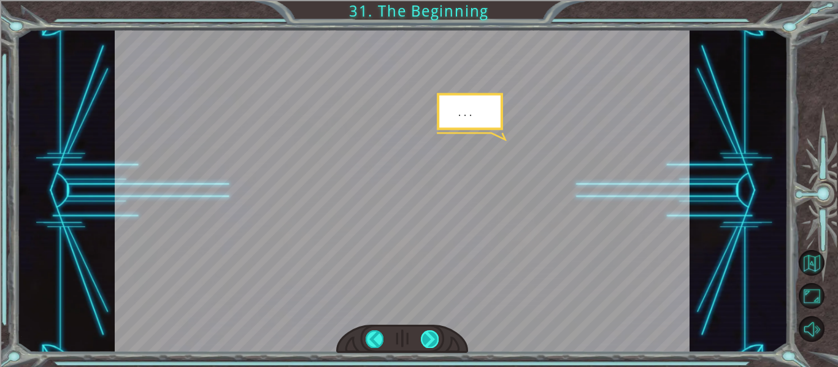
click at [428, 337] on div at bounding box center [430, 339] width 18 height 17
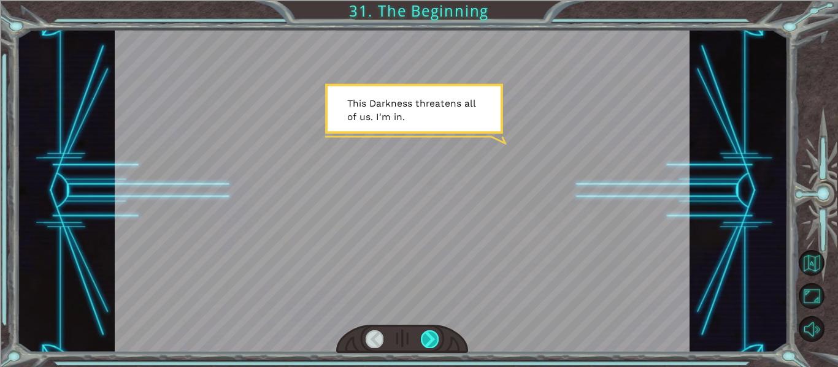
click at [428, 337] on div at bounding box center [430, 339] width 18 height 17
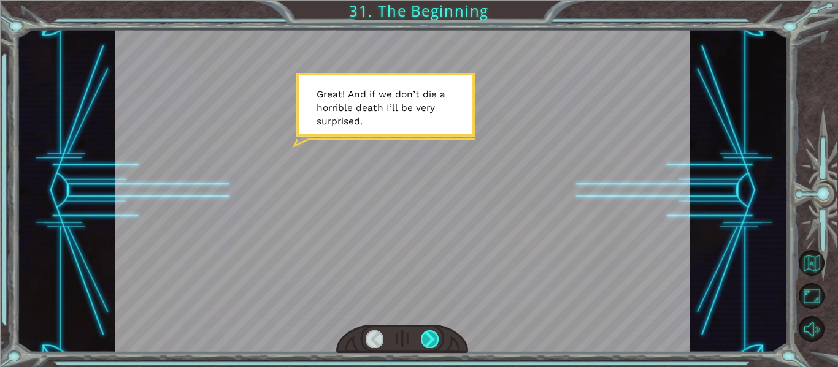
click at [428, 337] on div at bounding box center [430, 339] width 18 height 17
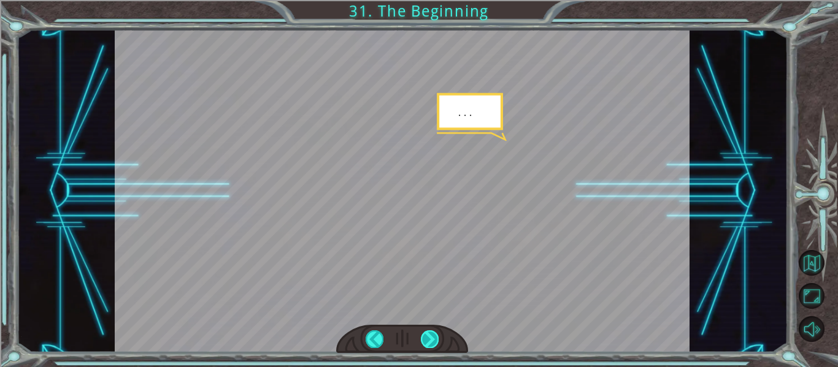
click at [428, 337] on div at bounding box center [430, 339] width 18 height 17
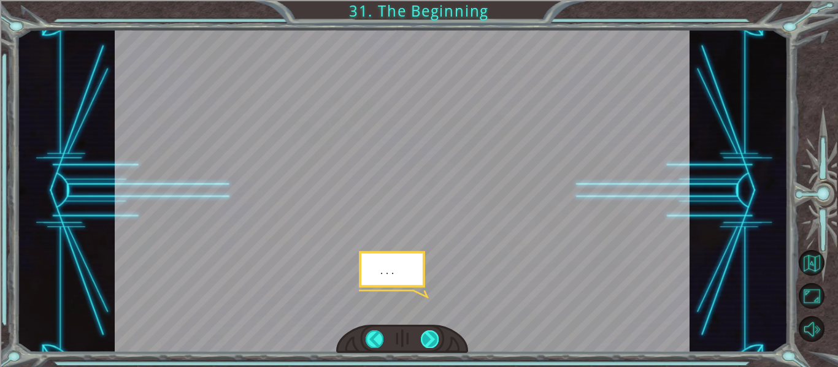
click at [428, 337] on div at bounding box center [430, 339] width 18 height 17
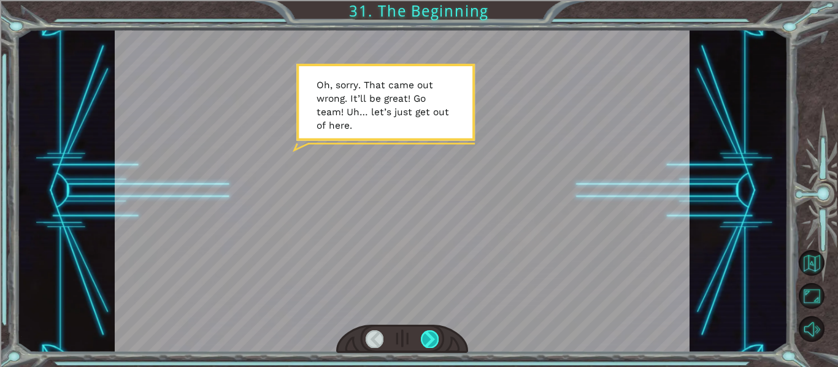
click at [428, 337] on div at bounding box center [430, 339] width 18 height 17
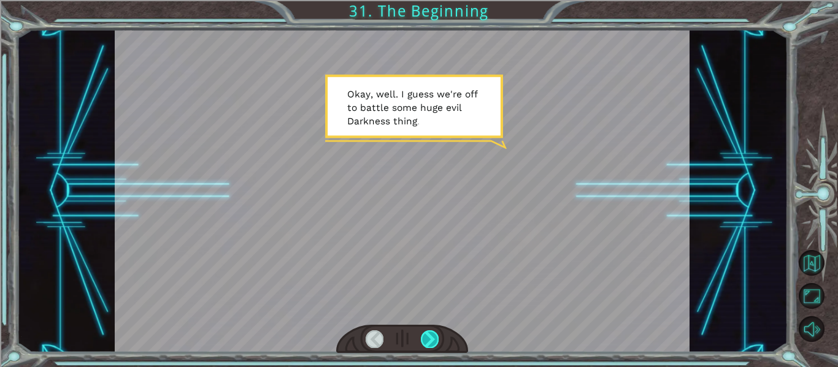
click at [428, 337] on div at bounding box center [430, 339] width 18 height 17
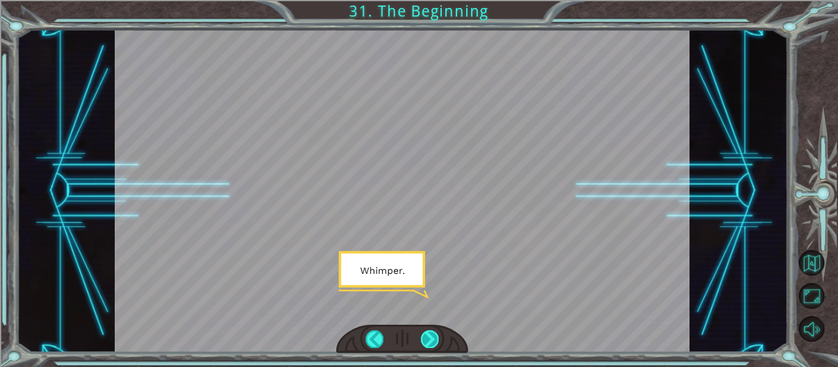
click at [428, 337] on div at bounding box center [430, 339] width 18 height 17
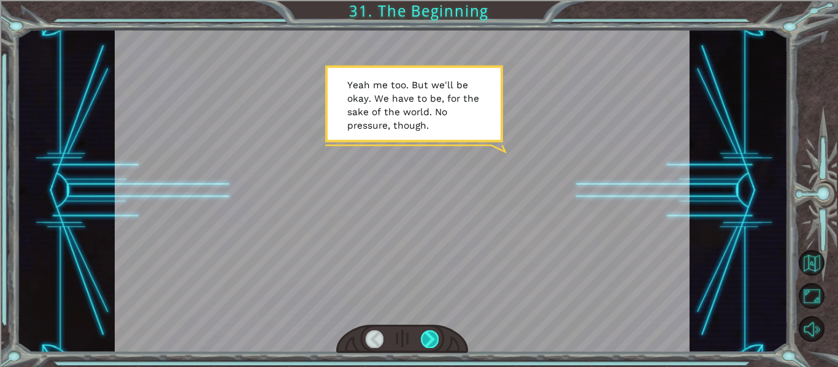
click at [428, 337] on div at bounding box center [430, 339] width 18 height 17
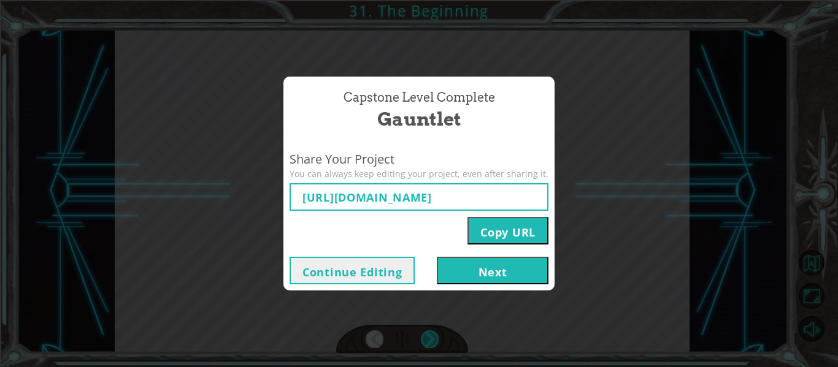
type input "[URL][DOMAIN_NAME]"
click at [523, 270] on button "Next" at bounding box center [493, 271] width 112 height 28
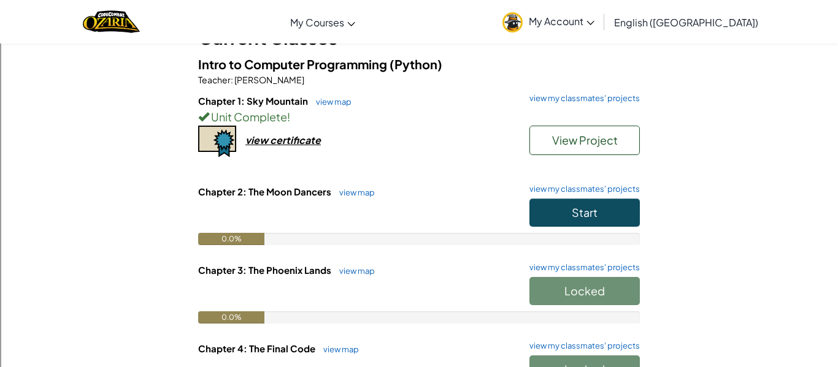
scroll to position [95, 0]
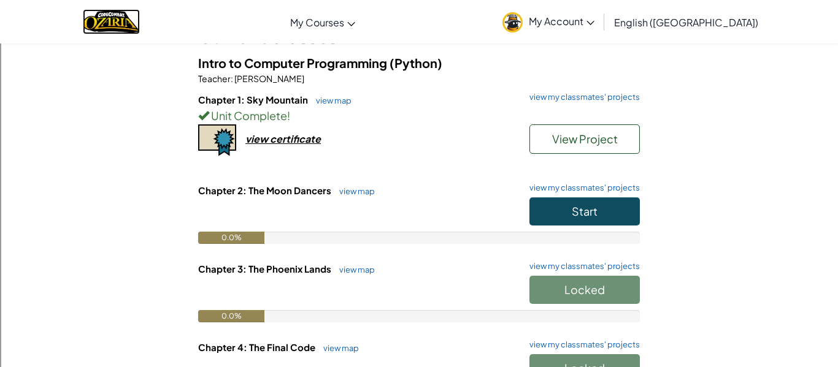
click at [83, 9] on link at bounding box center [111, 21] width 57 height 25
click link at bounding box center [111, 21] width 57 height 25
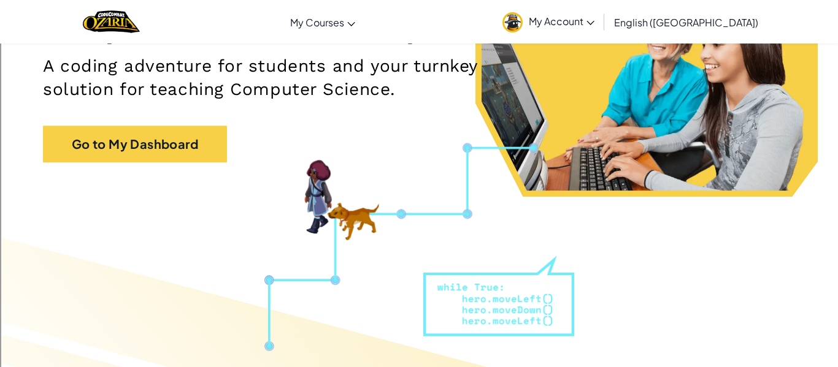
scroll to position [190, 0]
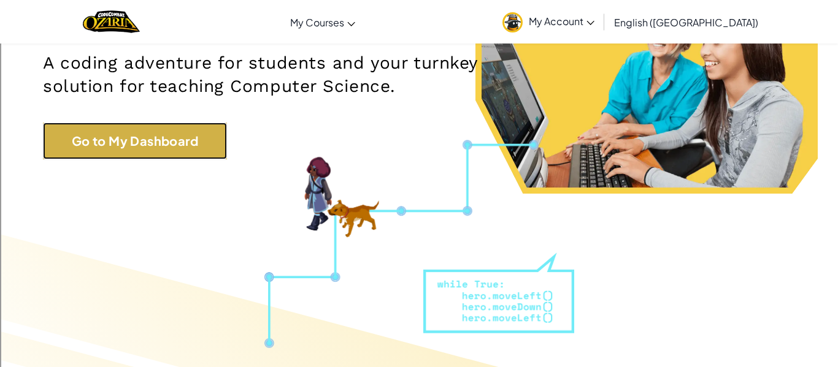
click at [115, 143] on link "Go to My Dashboard" at bounding box center [135, 141] width 184 height 37
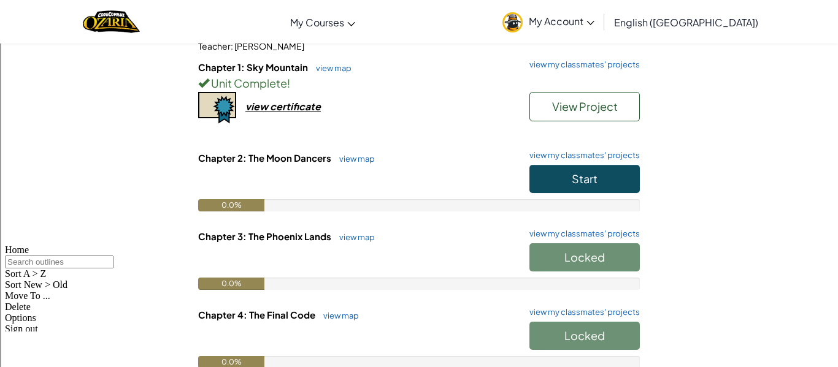
scroll to position [130, 0]
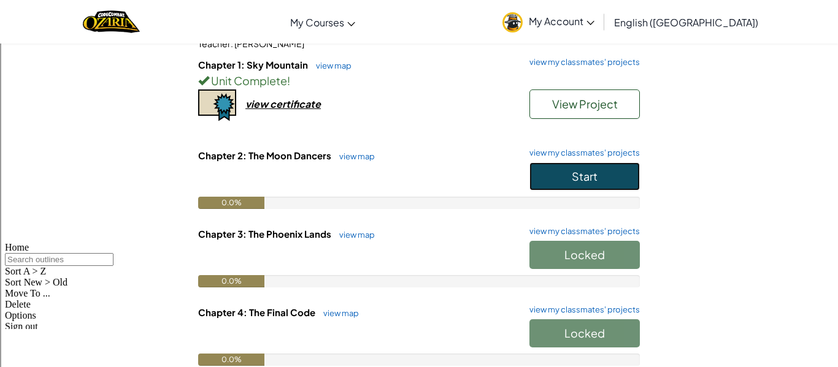
click at [567, 177] on button "Start" at bounding box center [584, 177] width 110 height 28
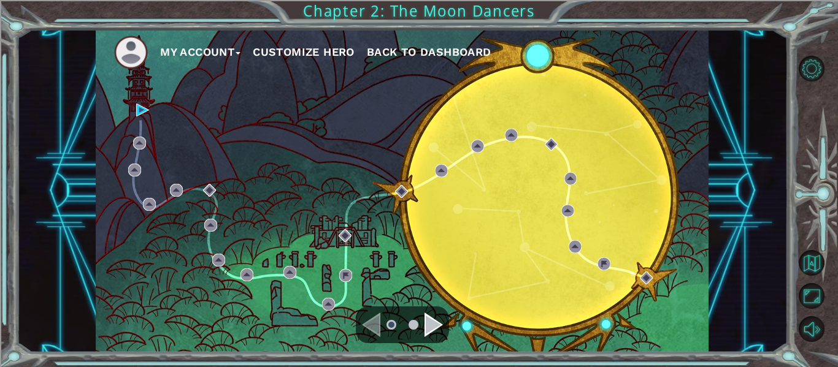
click at [601, 256] on div "My Account Customize Hero Back to Dashboard" at bounding box center [402, 190] width 613 height 323
click at [140, 112] on img at bounding box center [142, 110] width 13 height 13
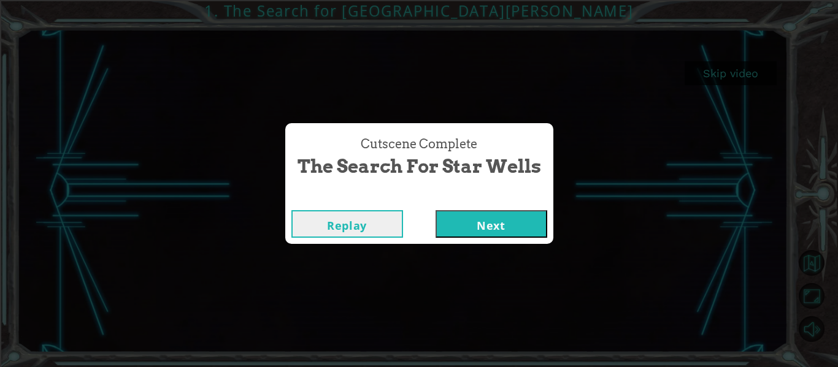
click at [515, 223] on button "Next" at bounding box center [492, 224] width 112 height 28
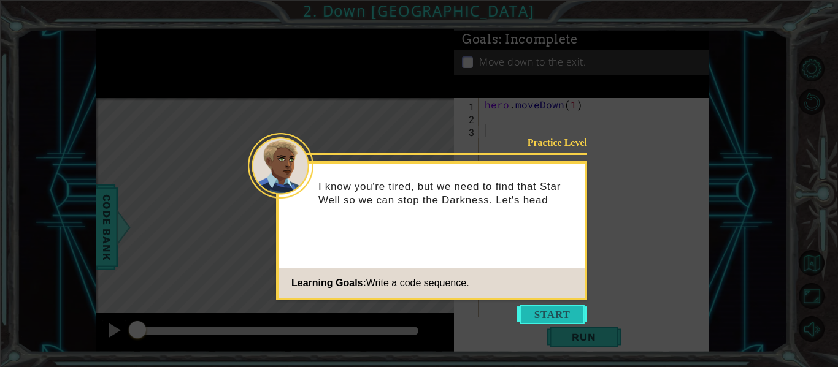
click at [544, 312] on button "Start" at bounding box center [552, 315] width 70 height 20
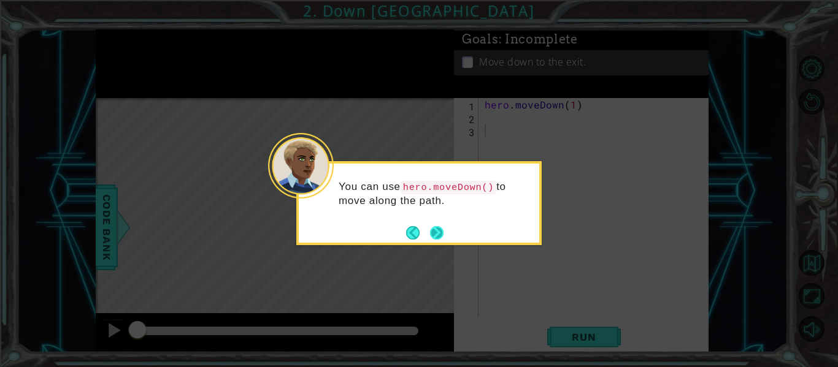
click at [440, 230] on button "Next" at bounding box center [436, 232] width 13 height 13
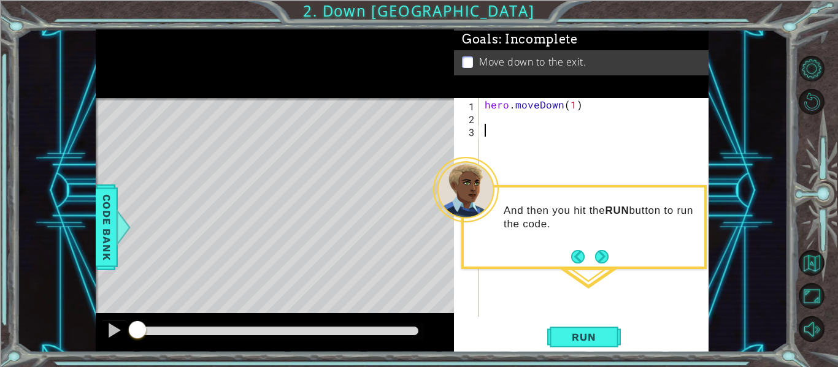
click at [555, 123] on div "hero . moveDown ( 1 )" at bounding box center [597, 220] width 230 height 245
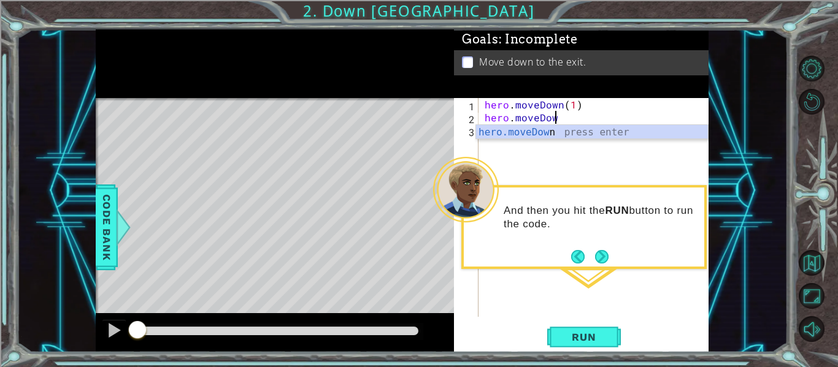
scroll to position [0, 4]
click at [571, 117] on div "hero . moveDown ( 1 ) hero . [GEOGRAPHIC_DATA]" at bounding box center [597, 220] width 230 height 245
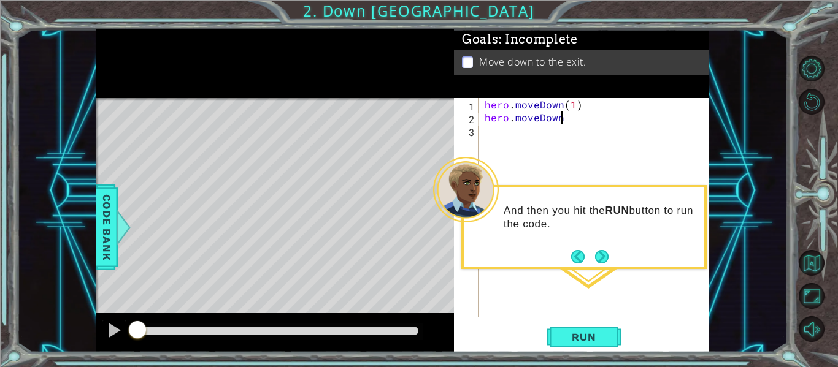
type textarea "hero.moveDown()"
click at [507, 131] on div "hero . moveDown ( 1 ) hero . moveDown ( )" at bounding box center [597, 220] width 230 height 245
click at [598, 347] on button "Run" at bounding box center [584, 337] width 74 height 25
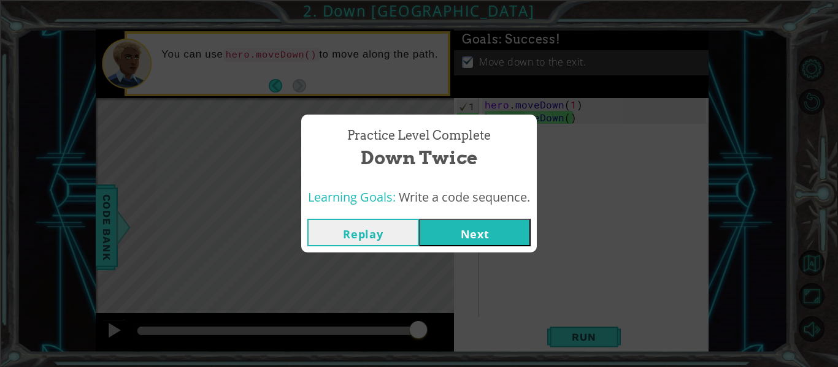
click at [493, 236] on button "Next" at bounding box center [475, 233] width 112 height 28
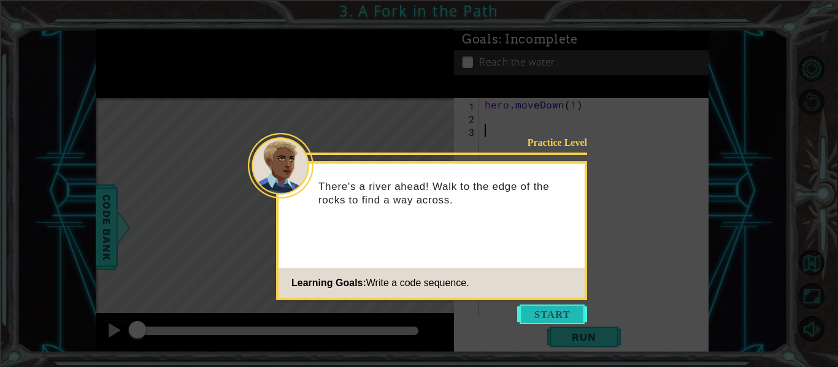
click at [533, 313] on button "Start" at bounding box center [552, 315] width 70 height 20
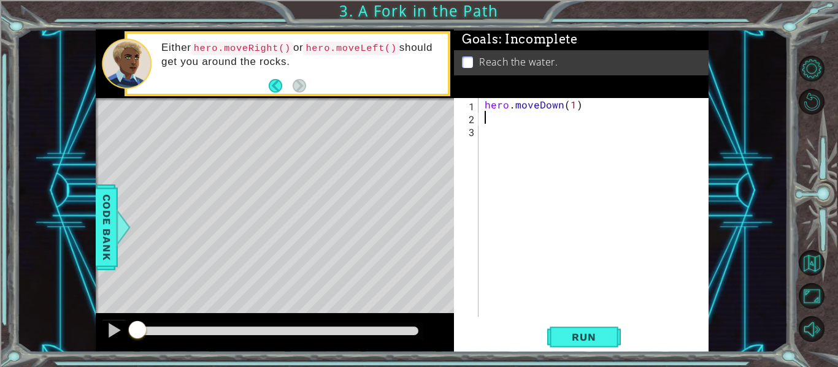
click at [566, 118] on div "hero . moveDown ( 1 )" at bounding box center [597, 220] width 230 height 245
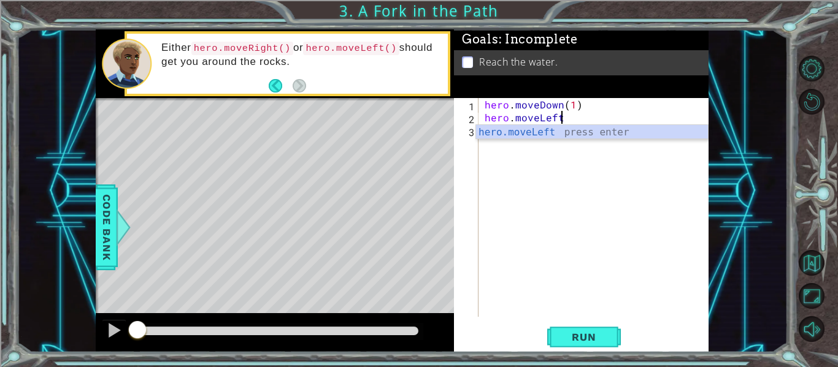
scroll to position [0, 4]
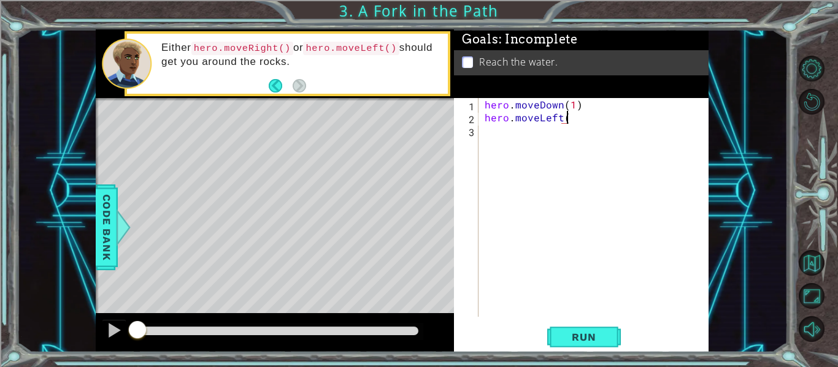
type textarea "hero.moveLeft()"
click at [559, 135] on div "hero . moveDown ( 1 ) hero . moveLeft ( )" at bounding box center [597, 220] width 230 height 245
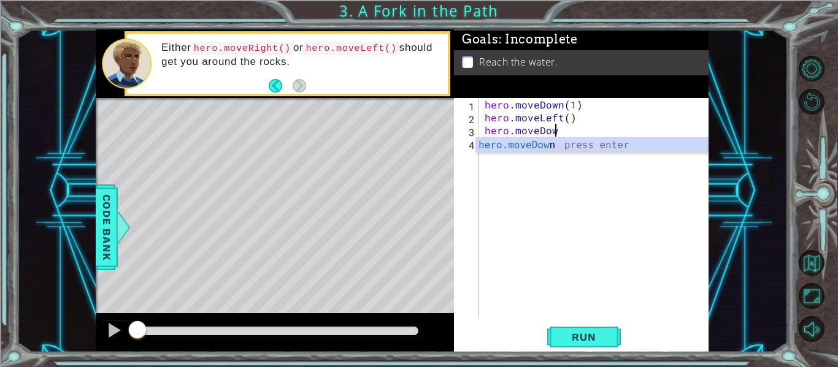
scroll to position [0, 4]
type textarea "hero.moveDown."
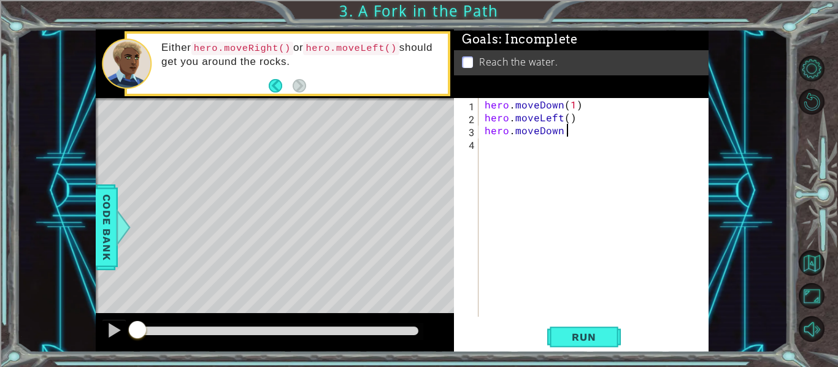
scroll to position [0, 0]
click at [633, 139] on div "hero . moveDown ( 1 ) hero . moveLeft ( ) hero . [GEOGRAPHIC_DATA] ." at bounding box center [597, 220] width 230 height 245
click at [631, 133] on div "hero . moveDown ( 1 ) hero . moveLeft ( ) hero . [GEOGRAPHIC_DATA] ." at bounding box center [597, 220] width 230 height 245
type textarea "hero.moveDown()"
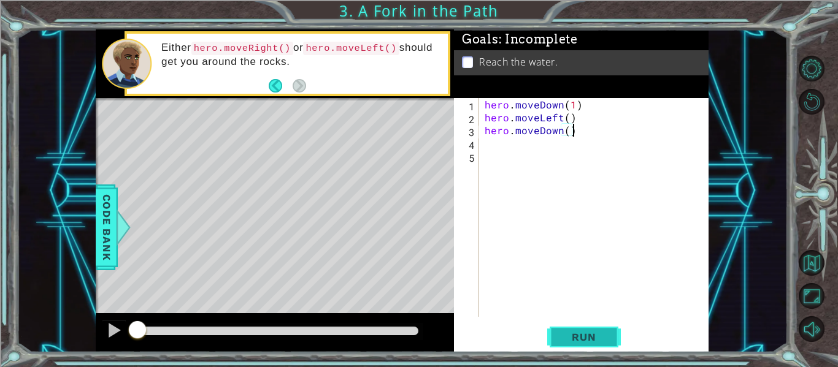
click at [558, 333] on button "Run" at bounding box center [584, 337] width 74 height 25
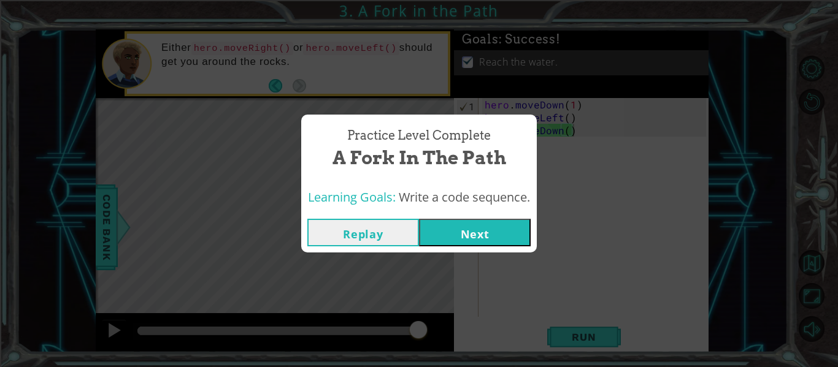
click at [451, 237] on button "Next" at bounding box center [475, 233] width 112 height 28
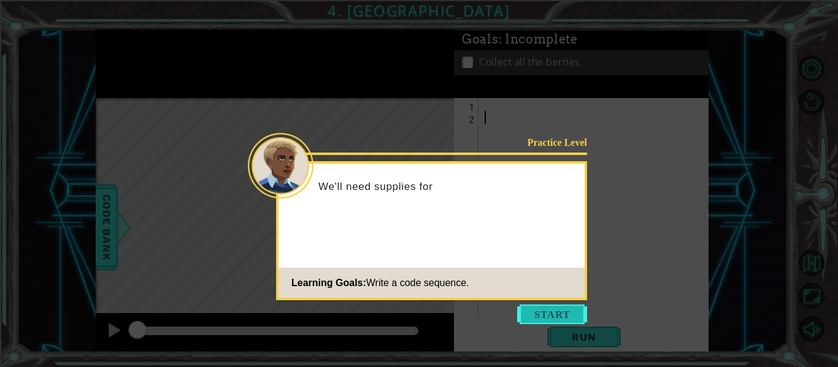
click at [550, 310] on button "Start" at bounding box center [552, 315] width 70 height 20
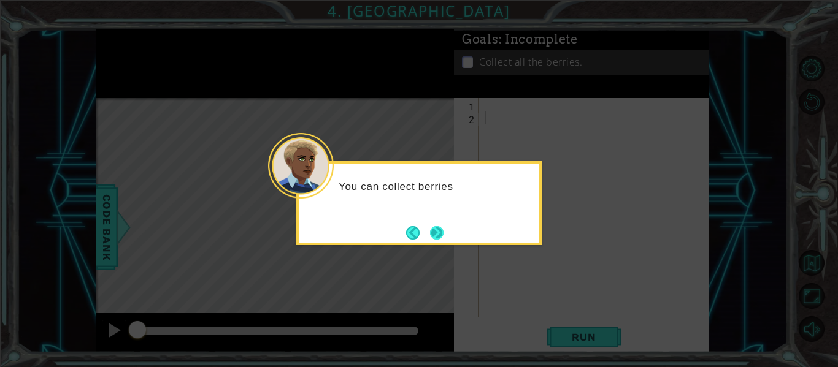
click at [430, 229] on button "Next" at bounding box center [436, 232] width 13 height 13
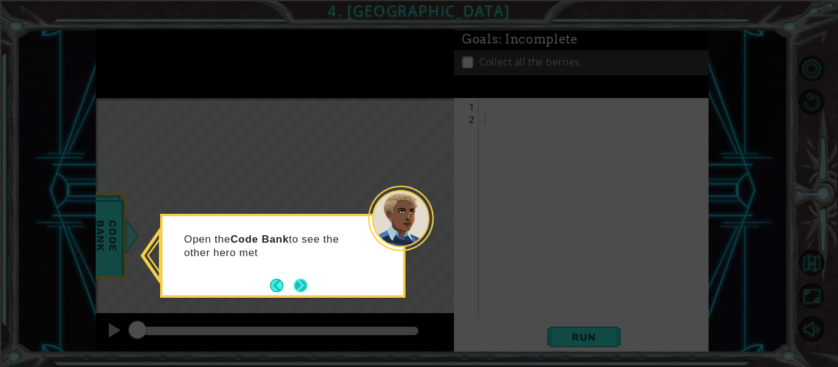
click at [296, 292] on button "Next" at bounding box center [300, 285] width 13 height 13
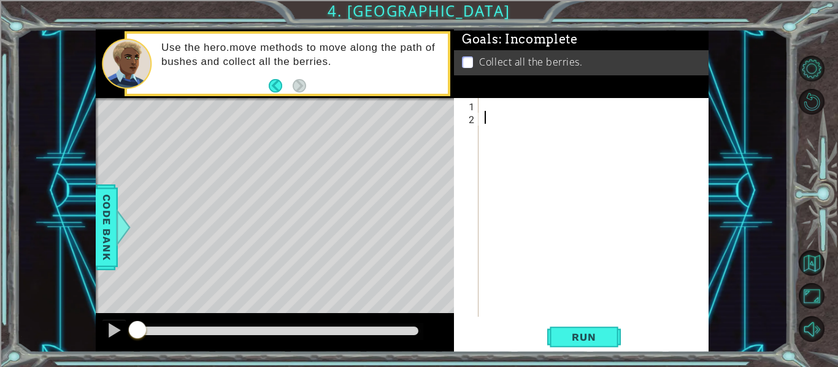
click at [523, 106] on div at bounding box center [597, 220] width 230 height 245
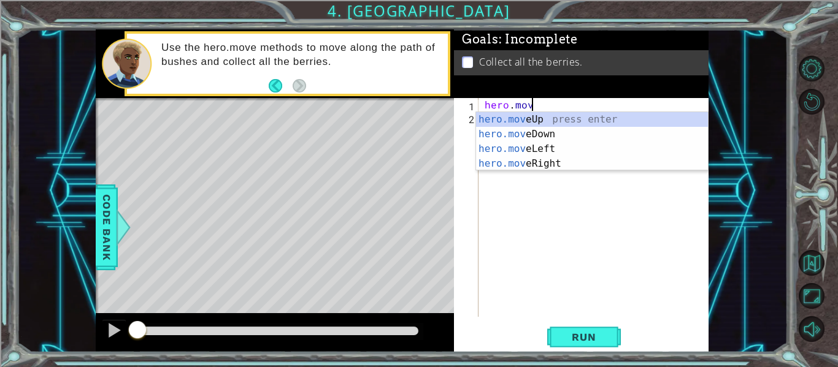
scroll to position [0, 2]
click at [540, 148] on div "hero.move Up press enter hero.move Down press enter hero.move Left press enter …" at bounding box center [592, 156] width 232 height 88
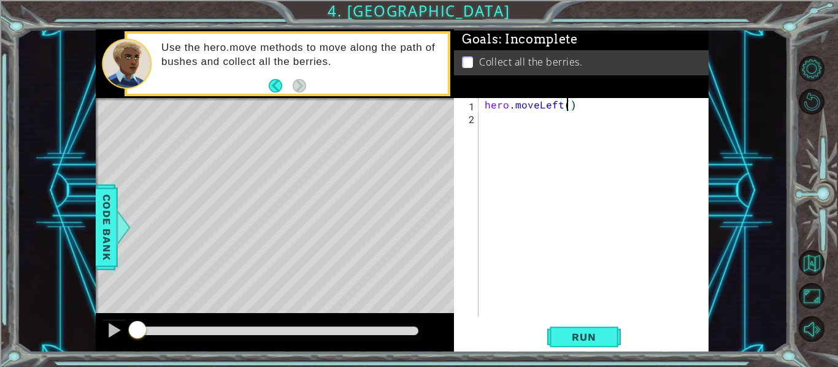
type textarea "hero.moveLeft(2)"
click at [564, 121] on div "hero . moveLeft ( 2 )" at bounding box center [597, 220] width 230 height 245
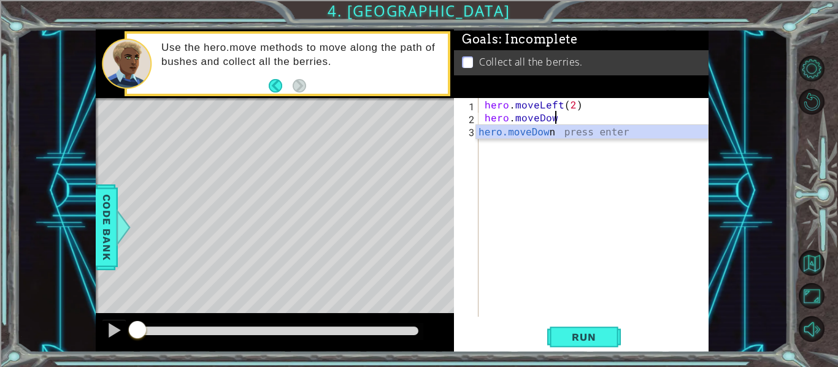
scroll to position [0, 4]
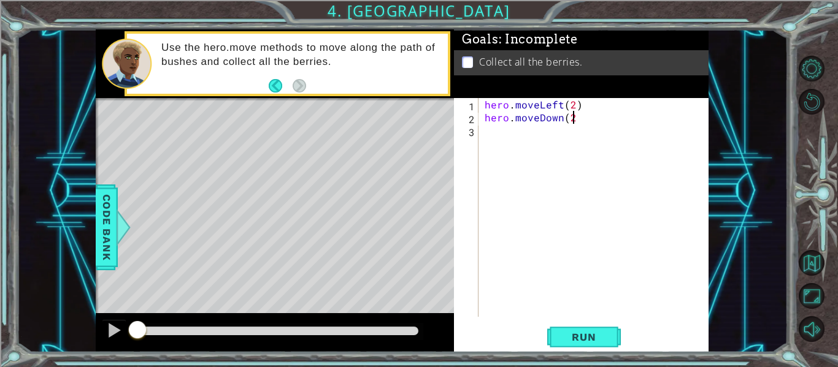
type textarea "hero.moveDown(2)"
click at [552, 133] on div "hero . moveLeft ( 2 ) hero . moveDown ( 2 )" at bounding box center [597, 220] width 230 height 245
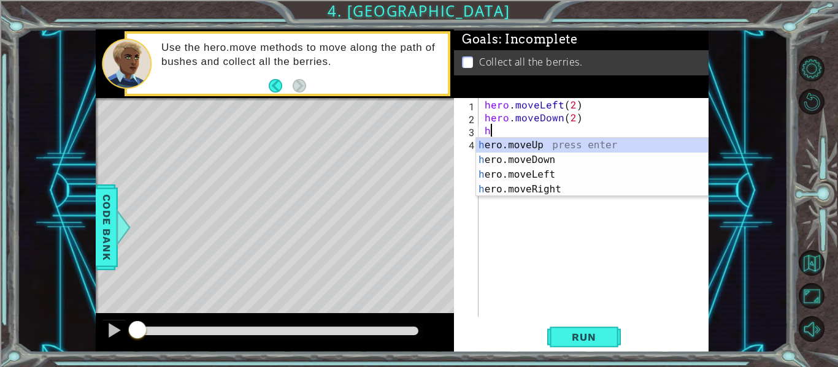
scroll to position [0, 1]
click at [99, 198] on span "Code Bank" at bounding box center [107, 227] width 20 height 75
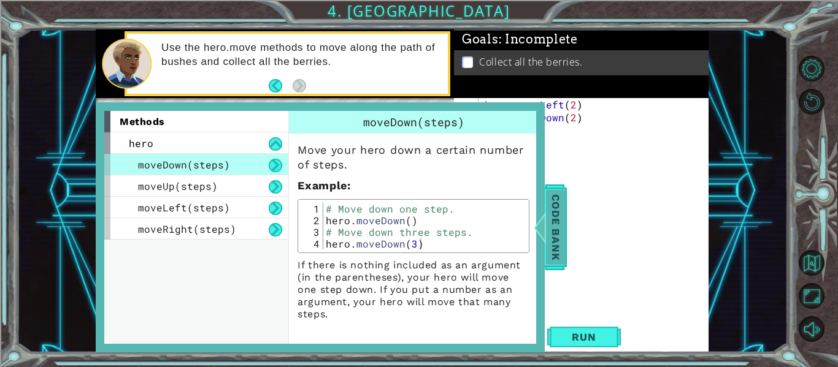
click at [555, 193] on span "Code Bank" at bounding box center [556, 227] width 20 height 75
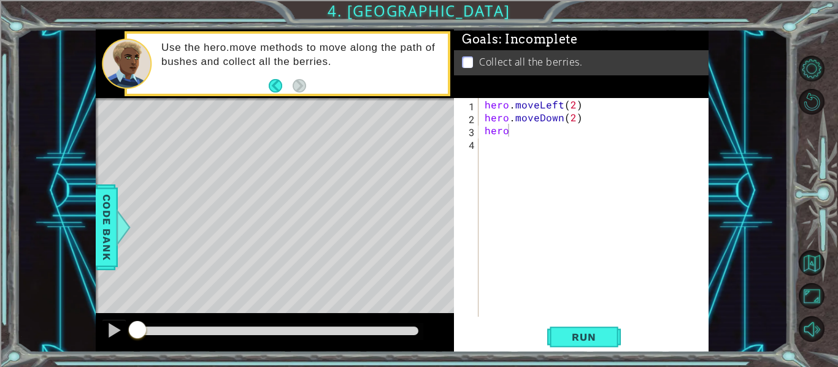
click at [539, 129] on div "hero . moveLeft ( 2 ) hero . moveDown ( 2 ) hero" at bounding box center [597, 220] width 230 height 245
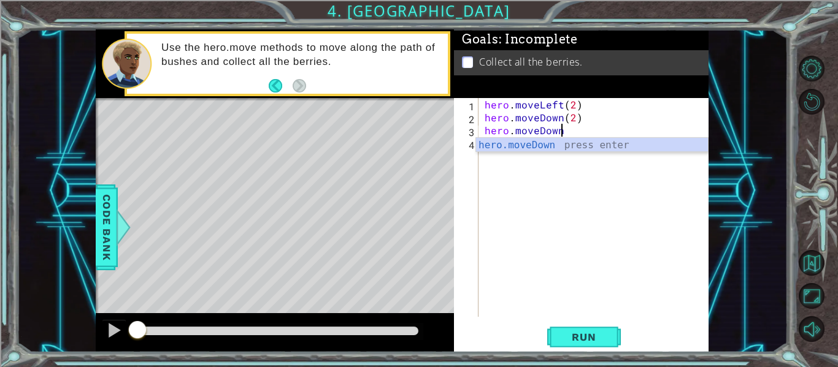
scroll to position [0, 4]
type textarea "hero.moveDown(1)"
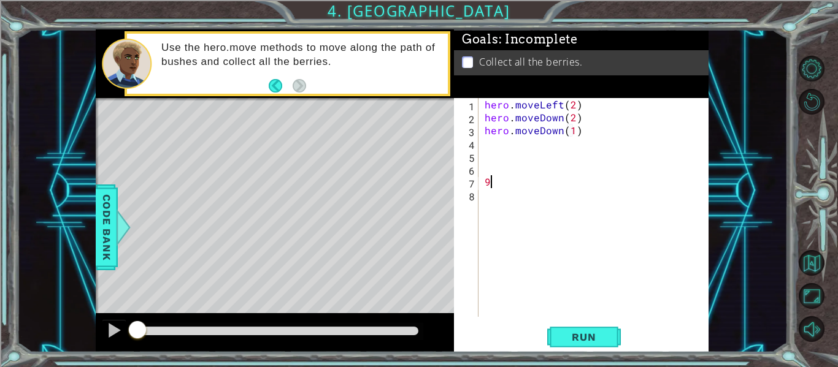
scroll to position [0, 0]
type textarea "9"
click at [526, 145] on div "hero . moveLeft ( 2 ) hero . moveDown ( 2 ) hero . moveDown ( 1 )" at bounding box center [597, 220] width 230 height 245
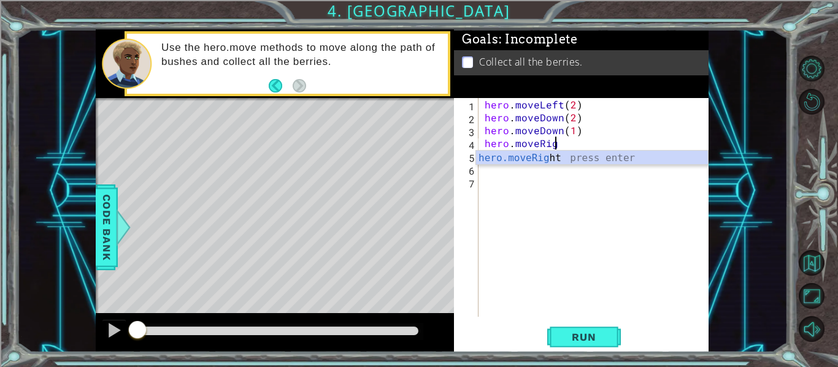
scroll to position [0, 4]
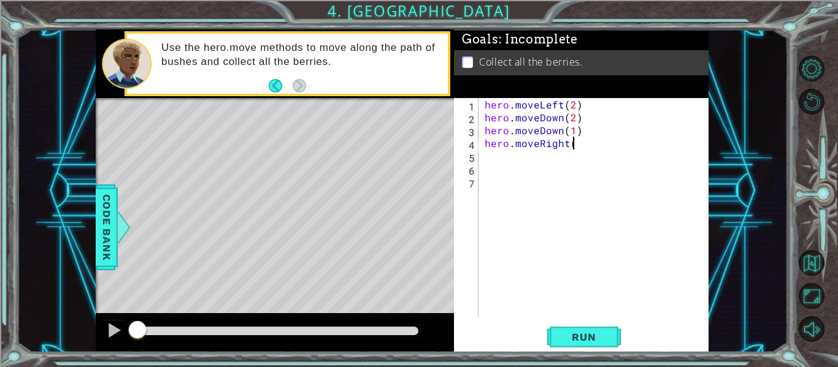
type textarea "hero.moveRight()"
click at [531, 154] on div "hero . moveLeft ( 2 ) hero . moveDown ( 2 ) hero . moveDown ( 1 ) hero . moveRi…" at bounding box center [597, 220] width 230 height 245
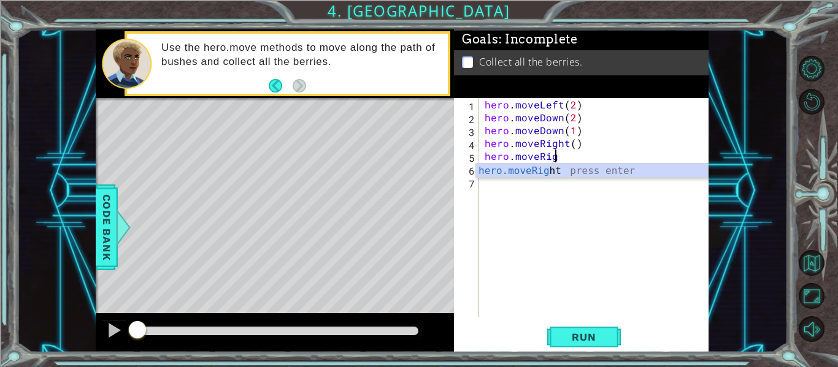
scroll to position [0, 4]
type textarea "hero.moveRight()"
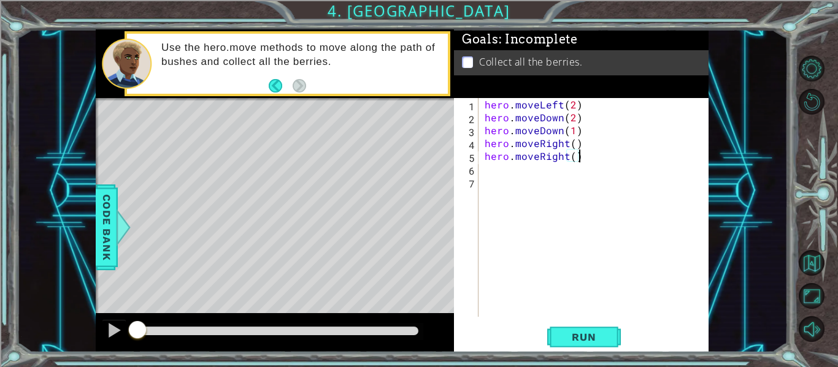
click at [528, 172] on div "hero . moveLeft ( 2 ) hero . moveDown ( 2 ) hero . moveDown ( 1 ) hero . moveRi…" at bounding box center [597, 220] width 230 height 245
click at [573, 107] on div "hero . moveLeft ( 2 ) hero . moveDown ( 2 ) hero . moveDown ( 1 ) hero . moveRi…" at bounding box center [597, 220] width 230 height 245
click at [573, 117] on div "hero . moveLeft ( ) hero . moveDown ( 2 ) hero . moveDown ( 1 ) hero . moveRigh…" at bounding box center [597, 220] width 230 height 245
click at [574, 129] on div "hero . moveLeft ( ) hero . moveDown ( ) hero . moveDown ( 1 ) hero . moveRight …" at bounding box center [597, 220] width 230 height 245
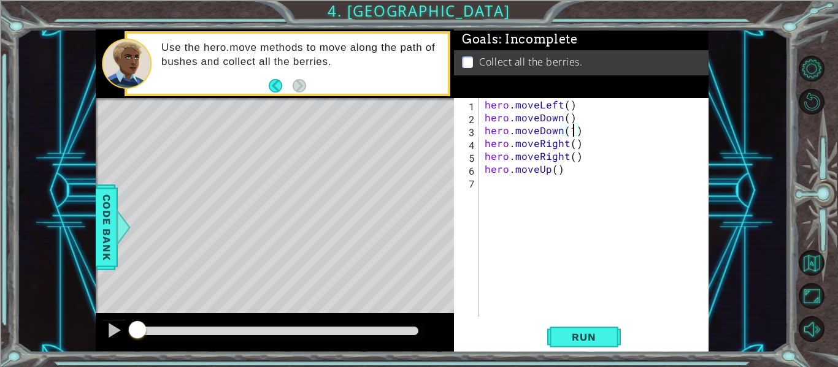
type textarea "hero.moveDown()"
click at [500, 180] on div "hero . moveLeft ( ) hero . moveDown ( ) hero . moveDown ( ) hero . moveRight ( …" at bounding box center [597, 220] width 230 height 245
click at [547, 341] on button "Run" at bounding box center [584, 337] width 74 height 25
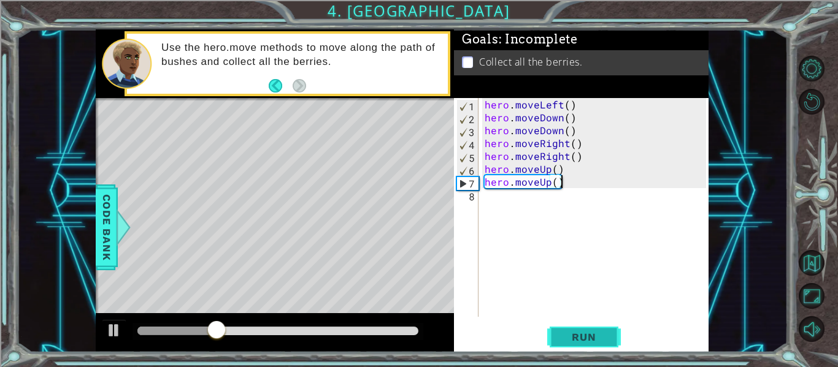
click at [570, 337] on span "Run" at bounding box center [583, 337] width 48 height 12
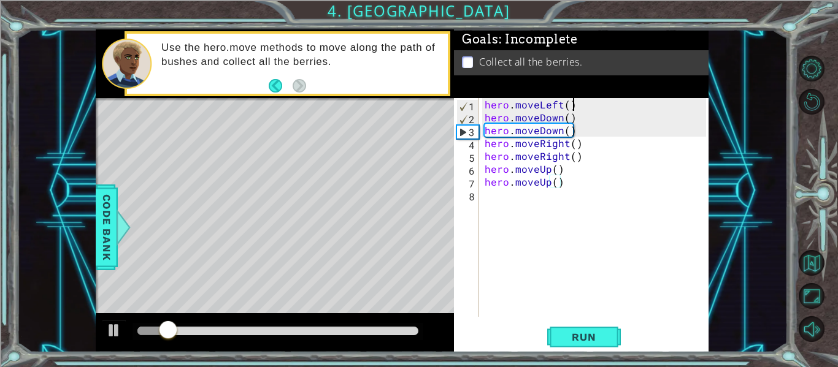
click at [578, 105] on div "hero . moveLeft ( ) hero . moveDown ( ) hero . moveDown ( ) hero . moveRight ( …" at bounding box center [597, 220] width 230 height 245
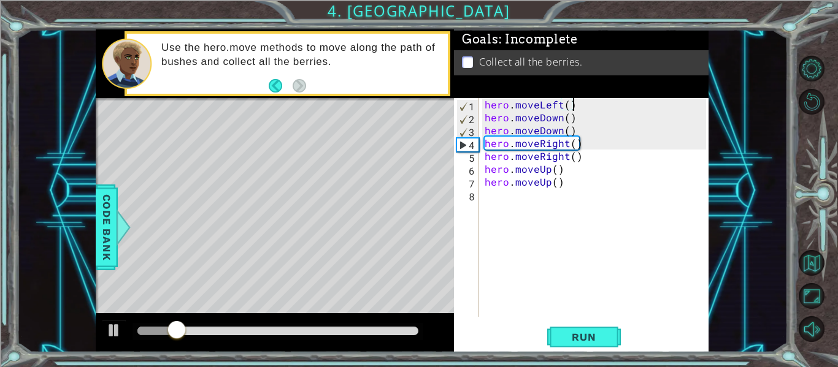
click at [568, 105] on div "hero . moveLeft ( ) hero . moveDown ( ) hero . moveDown ( ) hero . moveRight ( …" at bounding box center [597, 220] width 230 height 245
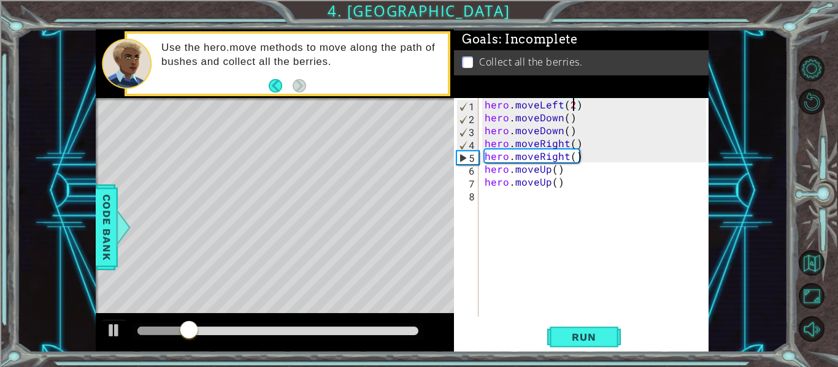
scroll to position [0, 6]
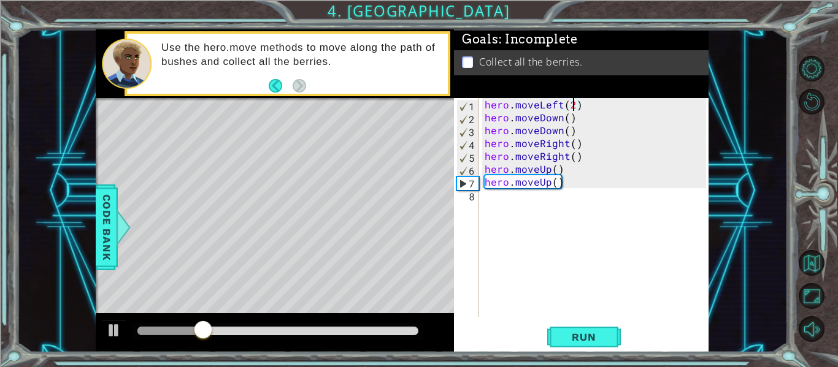
click at [567, 122] on div "hero . moveLeft ( 2 ) hero . moveDown ( ) hero . moveDown ( ) hero . moveRight …" at bounding box center [597, 220] width 230 height 245
type textarea "hero.moveDown()"
click at [617, 327] on button "Run" at bounding box center [584, 337] width 74 height 25
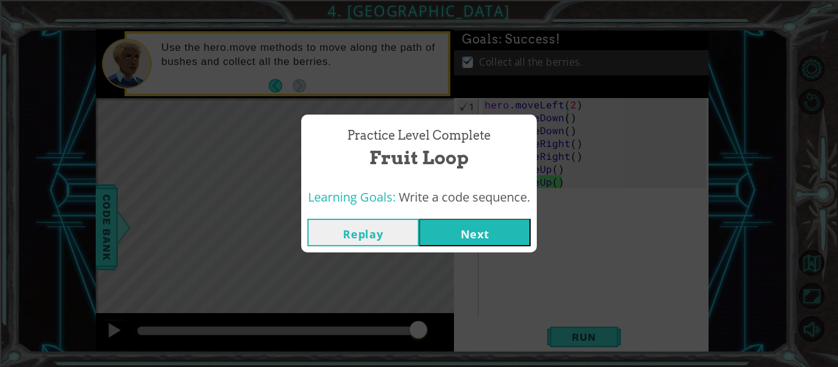
click at [486, 225] on button "Next" at bounding box center [475, 233] width 112 height 28
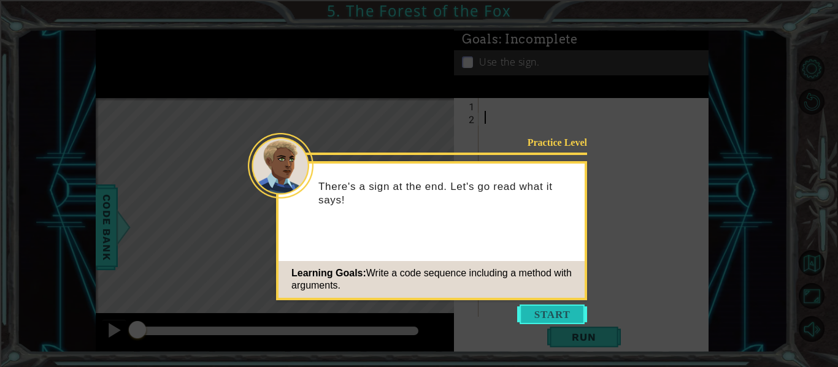
click at [576, 309] on button "Start" at bounding box center [552, 315] width 70 height 20
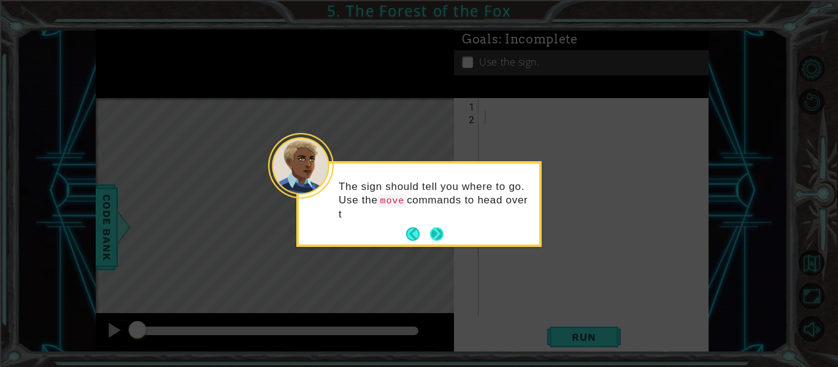
click at [433, 233] on button "Next" at bounding box center [436, 234] width 13 height 13
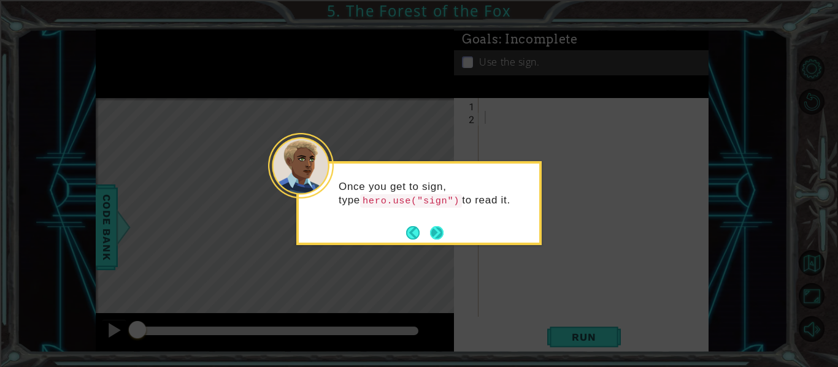
click at [434, 233] on button "Next" at bounding box center [436, 232] width 13 height 13
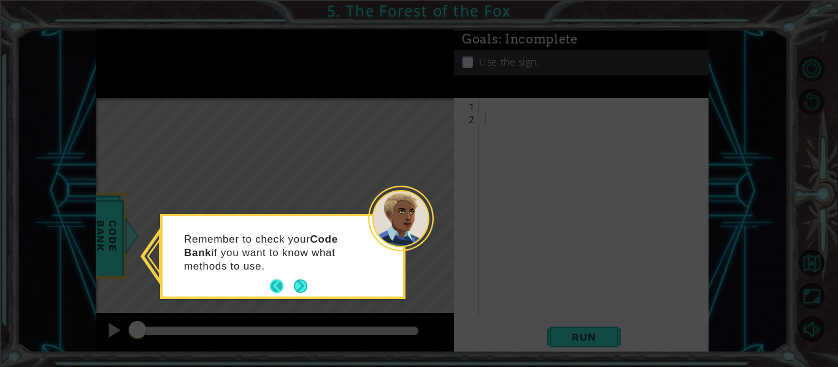
click at [287, 283] on button "Back" at bounding box center [282, 286] width 24 height 13
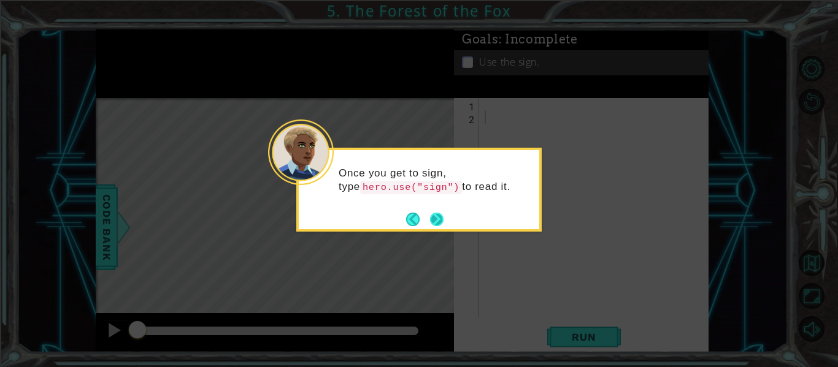
click at [439, 215] on button "Next" at bounding box center [436, 219] width 13 height 13
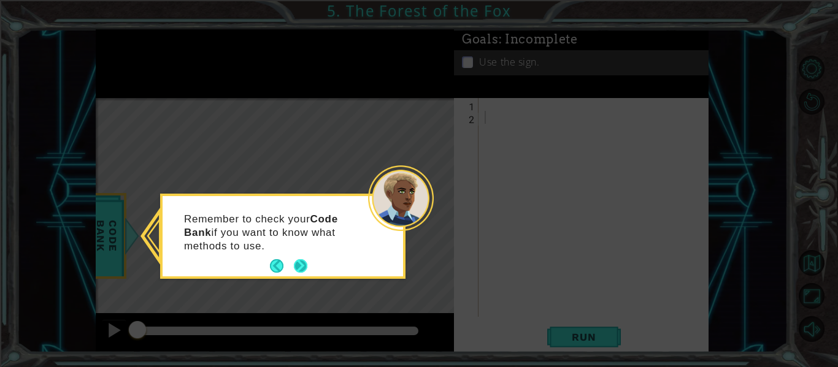
click at [305, 272] on button "Next" at bounding box center [300, 265] width 13 height 13
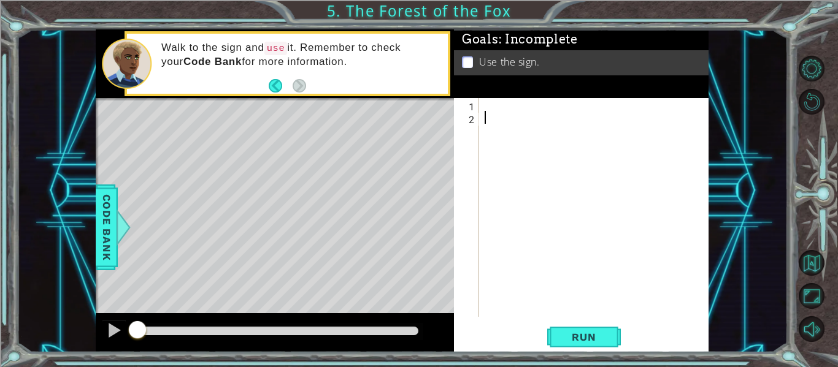
click at [611, 207] on div at bounding box center [597, 220] width 230 height 245
type textarea "/"
click at [603, 207] on div at bounding box center [597, 220] width 230 height 245
click at [604, 202] on div at bounding box center [597, 220] width 230 height 245
